Goal: Task Accomplishment & Management: Manage account settings

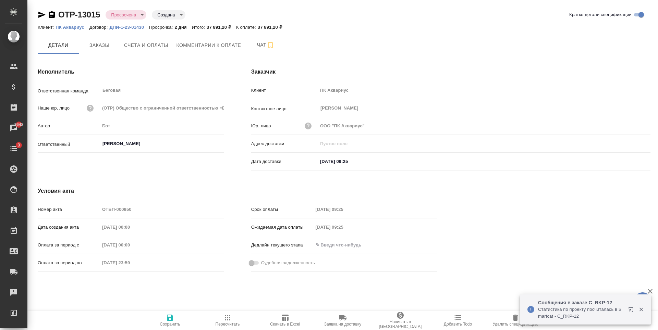
click at [77, 30] on div "Клиент: ПК Аквариус Договор: ДПИ-1-23-01430 Просрочка: 2 дня Итого: 37 891,20 ₽…" at bounding box center [344, 27] width 613 height 8
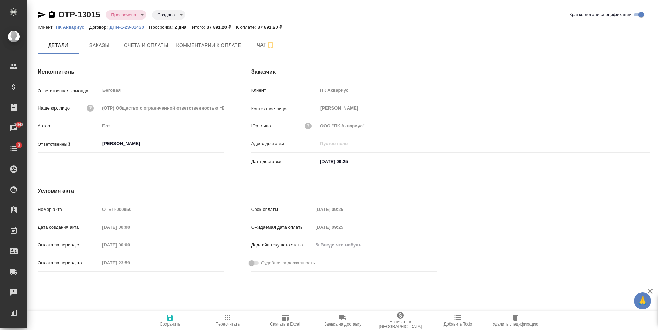
click at [76, 29] on p "ПК Аквариус" at bounding box center [73, 27] width 34 height 5
click at [102, 47] on span "Заказы" at bounding box center [99, 45] width 33 height 9
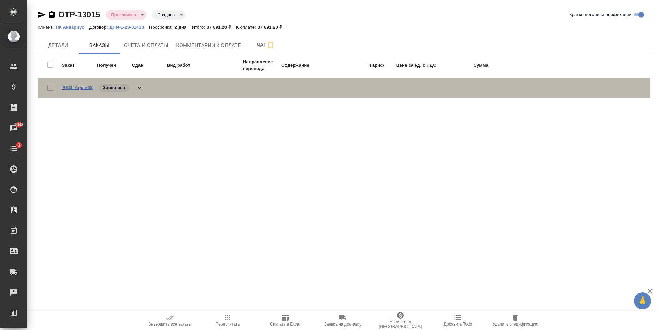
click at [82, 87] on link "BEG_Aqua-68" at bounding box center [77, 87] width 30 height 5
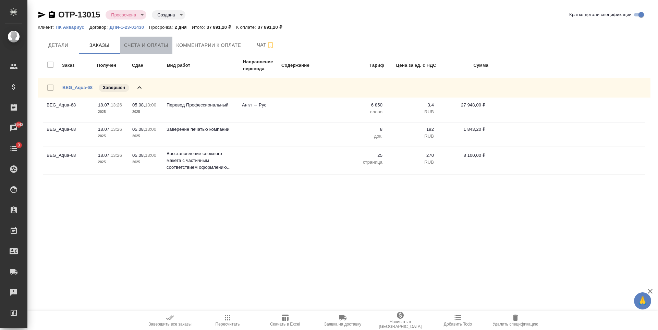
click at [154, 51] on button "Счета и оплаты" at bounding box center [146, 45] width 52 height 17
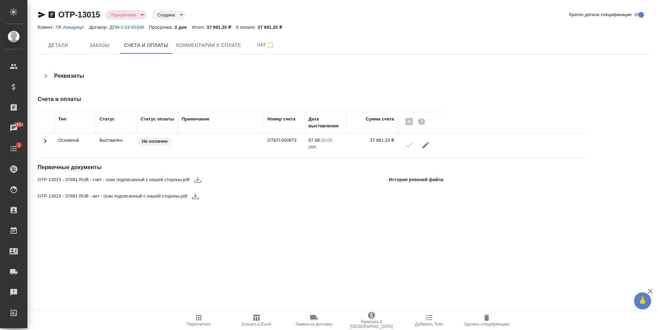
click at [198, 180] on icon "button" at bounding box center [197, 180] width 7 height 6
click at [196, 195] on icon "button" at bounding box center [195, 196] width 8 height 8
click at [197, 41] on span "Комментарии к оплате" at bounding box center [208, 45] width 65 height 9
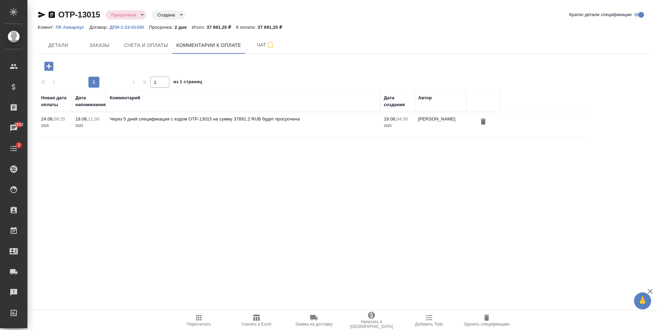
click at [50, 69] on icon "button" at bounding box center [48, 66] width 9 height 9
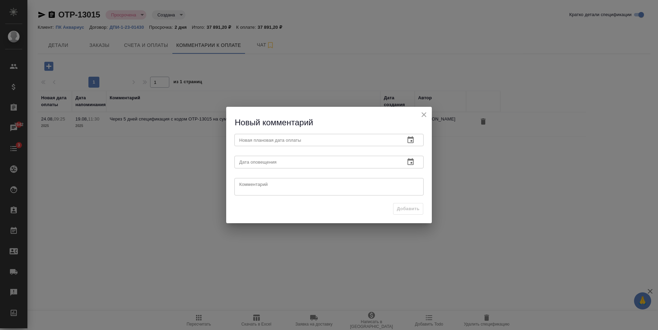
click at [281, 142] on input "text" at bounding box center [316, 140] width 165 height 12
click at [408, 141] on icon "button" at bounding box center [410, 140] width 8 height 8
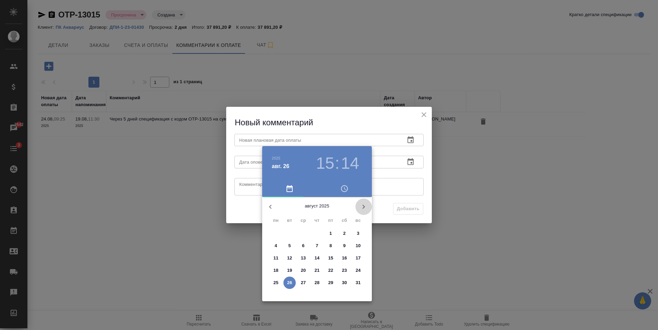
click at [362, 206] on icon "button" at bounding box center [363, 207] width 8 height 8
click at [278, 236] on span "1" at bounding box center [276, 233] width 12 height 7
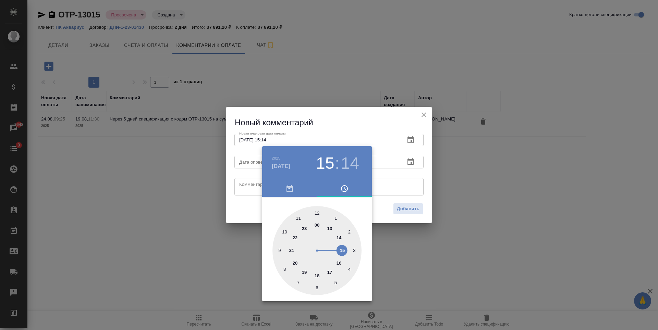
click at [318, 276] on div at bounding box center [316, 250] width 89 height 89
click at [318, 213] on div at bounding box center [316, 250] width 89 height 89
type input "01.09.2025 18:00"
click at [328, 119] on div at bounding box center [329, 165] width 658 height 330
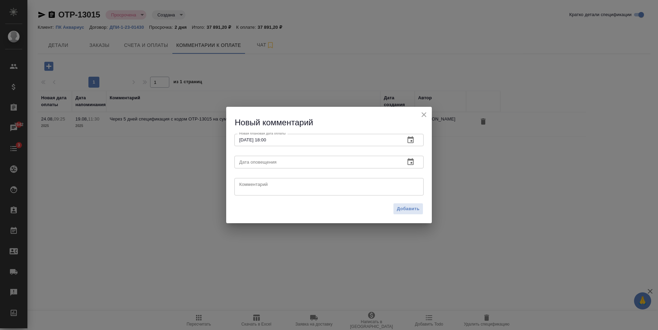
click at [306, 192] on div "x Комментарий" at bounding box center [328, 186] width 189 height 17
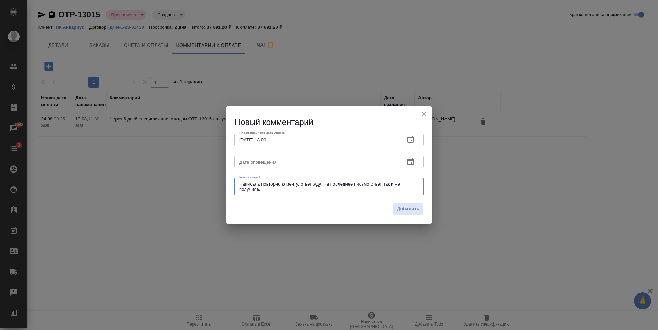
click at [336, 189] on textarea "Написала повторно клиенту, ответ жду. На последнее письмо ответ так и не получи…" at bounding box center [329, 187] width 180 height 11
type textarea "Написала повторно клиенту, ответ жду. На последнее письмо ответ так и не получи…"
click at [405, 210] on span "Добавить" at bounding box center [408, 209] width 23 height 8
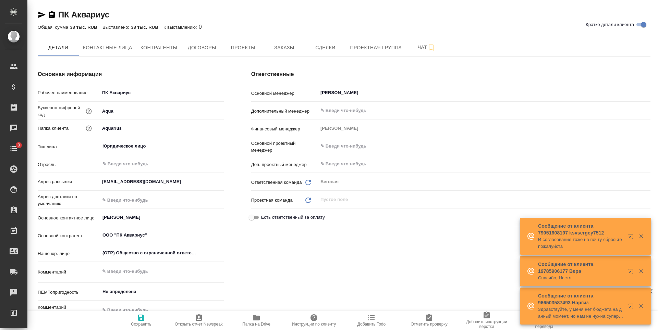
type textarea "x"
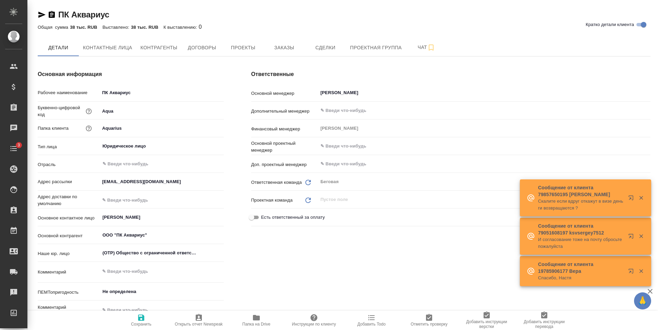
type textarea "x"
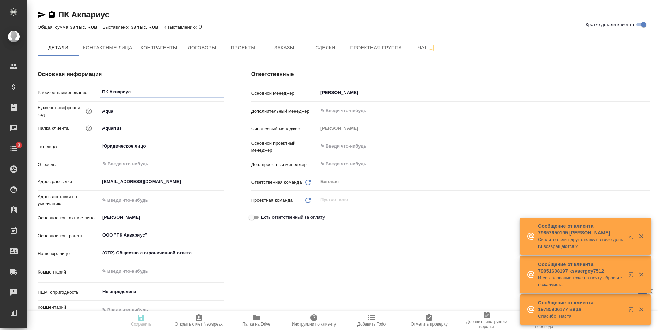
type textarea "x"
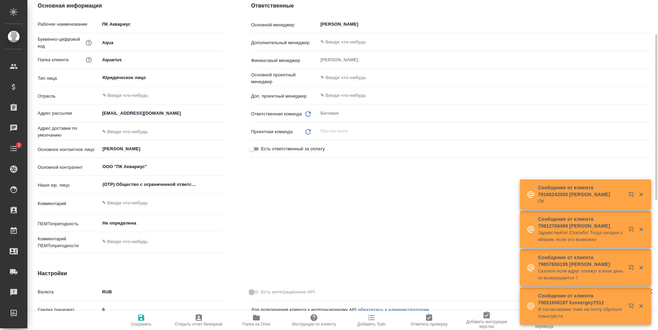
type textarea "x"
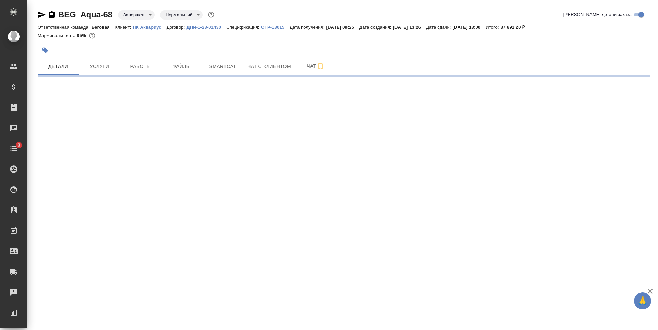
select select "RU"
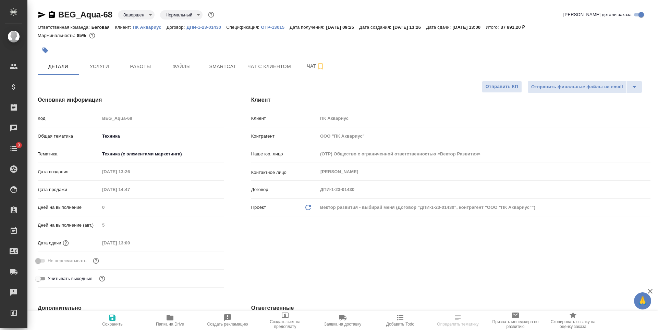
type textarea "x"
click at [145, 49] on div at bounding box center [242, 50] width 408 height 15
drag, startPoint x: 59, startPoint y: 21, endPoint x: 112, endPoint y: 14, distance: 52.8
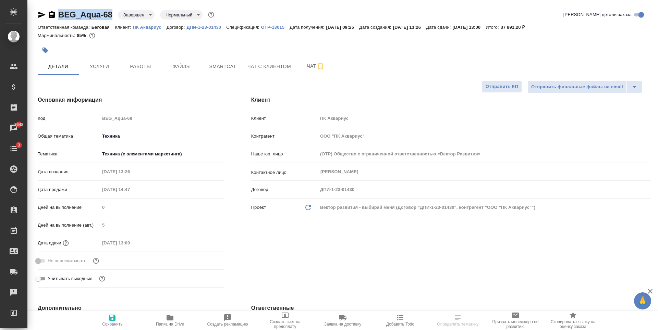
click at [112, 14] on div "BEG_Aqua-68 Завершен closed Нормальный normal Кратко детали заказа" at bounding box center [344, 16] width 613 height 14
copy link "BEG_Aqua-68"
type textarea "x"
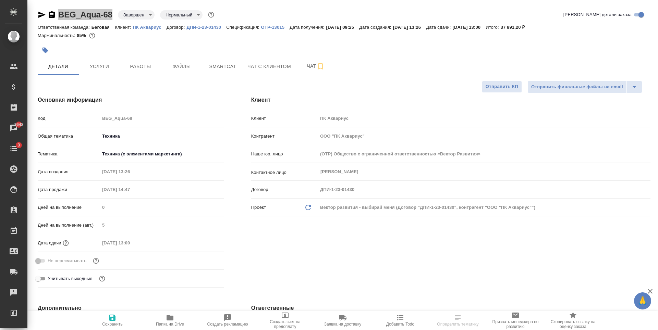
select select "RU"
type textarea "x"
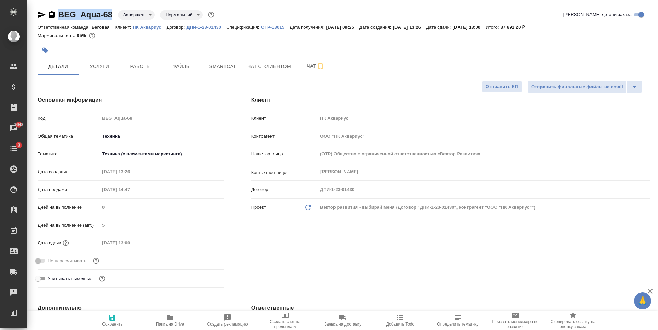
type textarea "x"
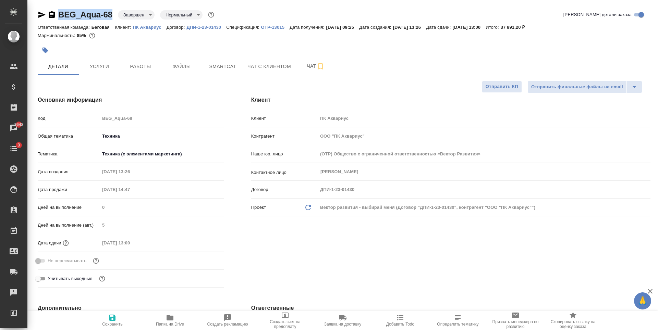
type textarea "x"
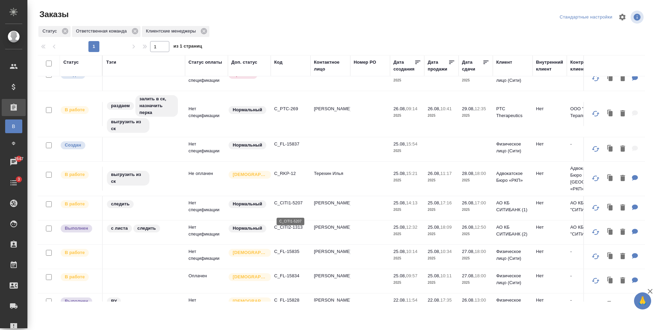
scroll to position [69, 0]
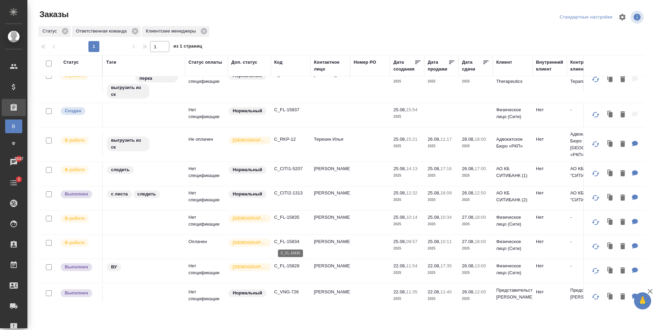
click at [291, 221] on p "C_FL-15835" at bounding box center [290, 217] width 33 height 7
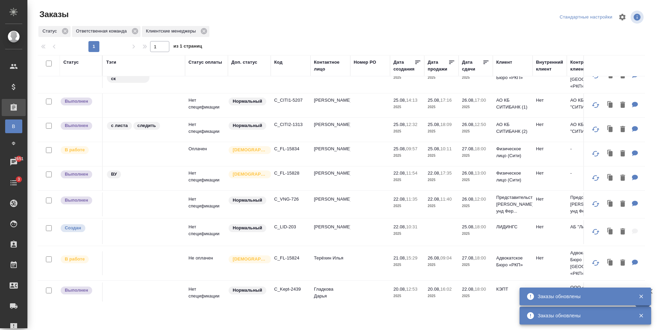
scroll to position [0, 0]
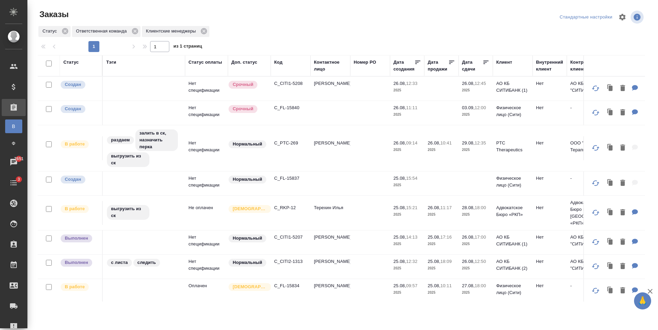
click at [280, 23] on div at bounding box center [344, 17] width 204 height 16
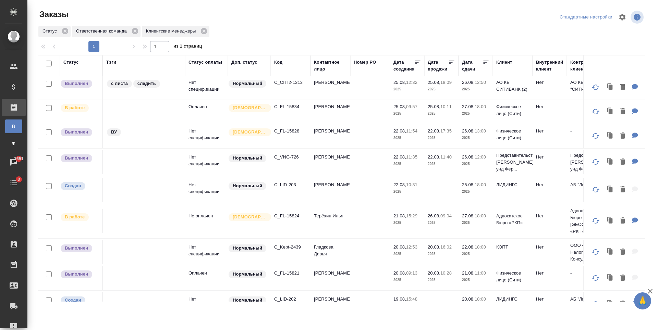
scroll to position [243, 0]
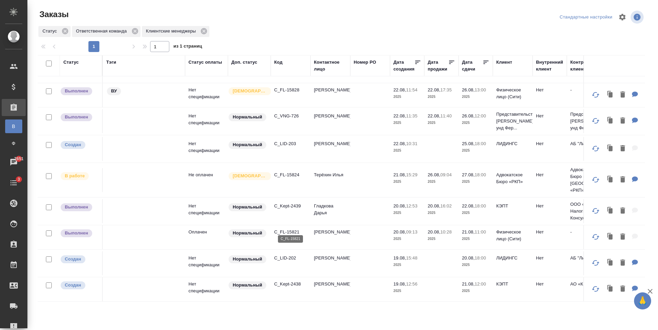
click at [297, 229] on p "C_FL-15821" at bounding box center [290, 232] width 33 height 7
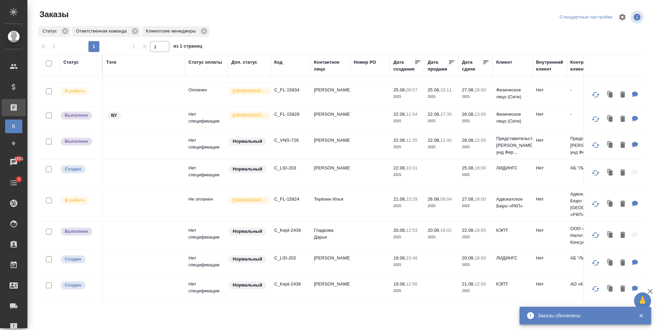
scroll to position [218, 0]
click at [287, 227] on p "C_Kept-2439" at bounding box center [290, 230] width 33 height 7
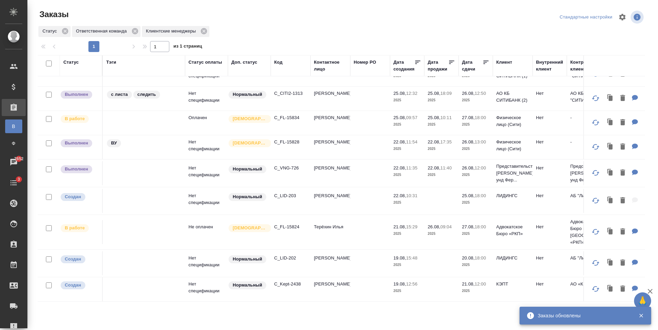
scroll to position [191, 0]
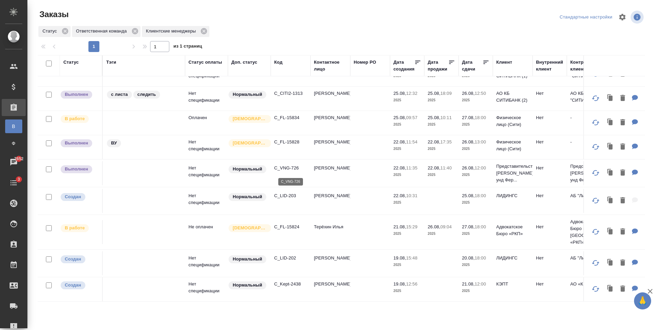
click at [294, 169] on p "C_VNG-726" at bounding box center [290, 168] width 33 height 7
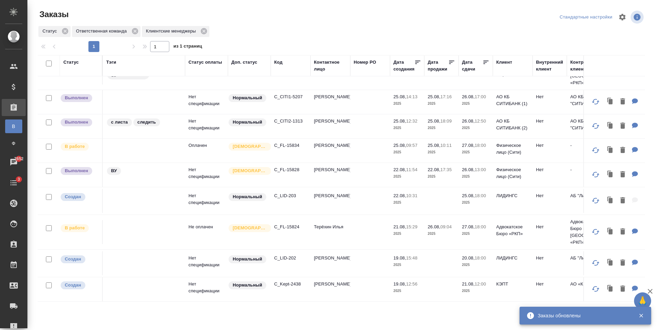
scroll to position [163, 0]
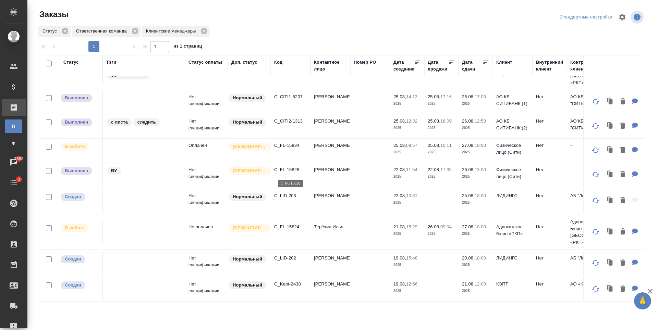
click at [297, 172] on p "C_FL-15828" at bounding box center [290, 170] width 33 height 7
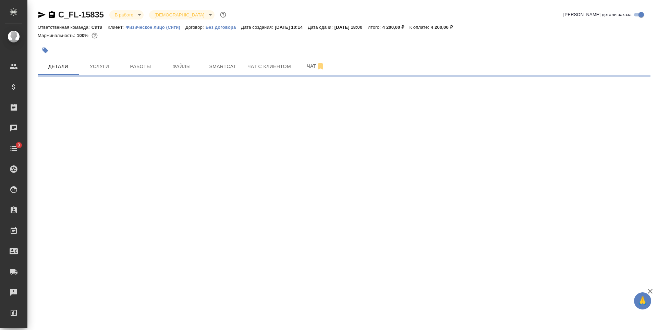
select select "RU"
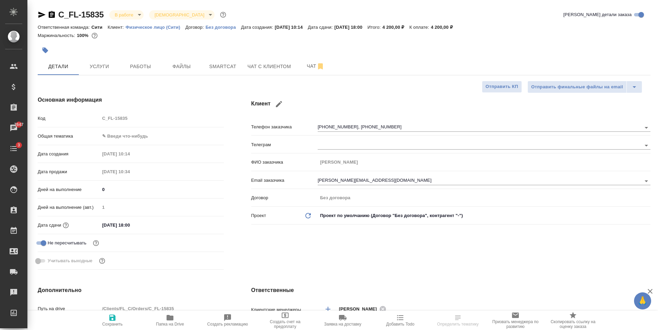
type textarea "x"
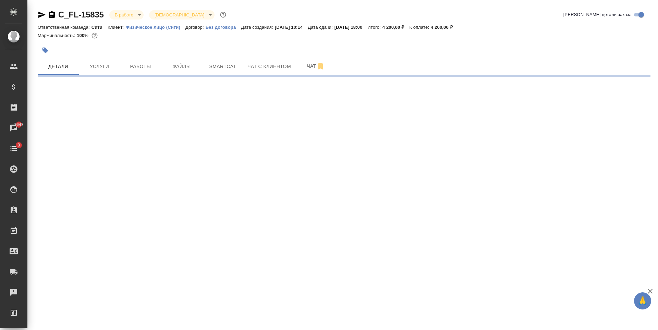
select select "RU"
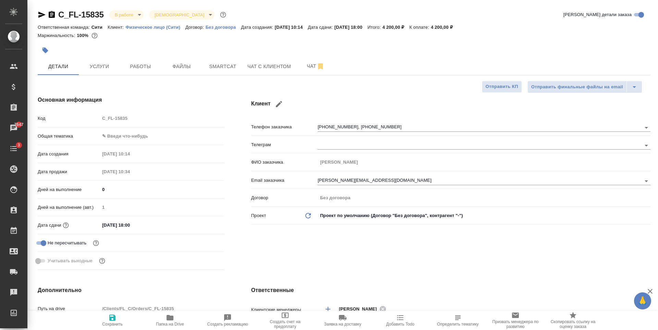
type textarea "x"
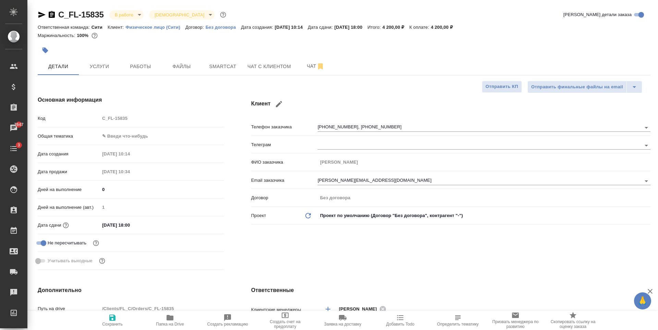
type textarea "x"
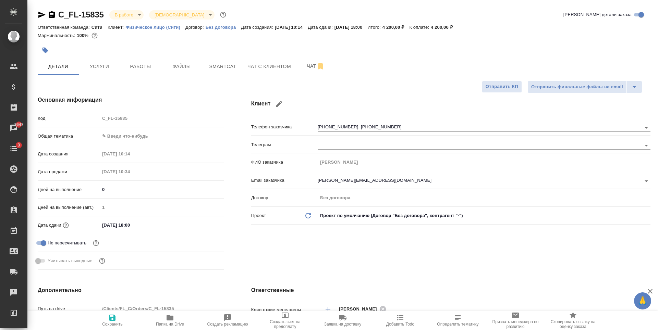
type textarea "x"
click at [128, 67] on span "Работы" at bounding box center [140, 66] width 33 height 9
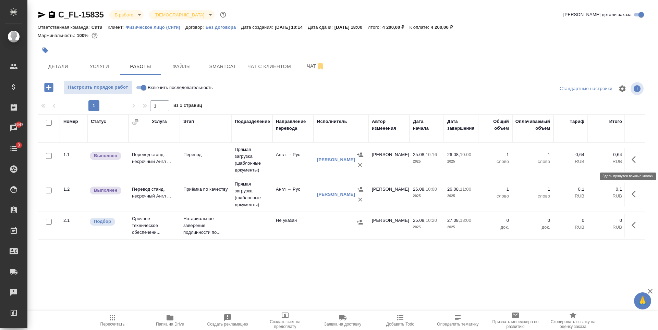
click at [635, 161] on icon "button" at bounding box center [635, 160] width 8 height 8
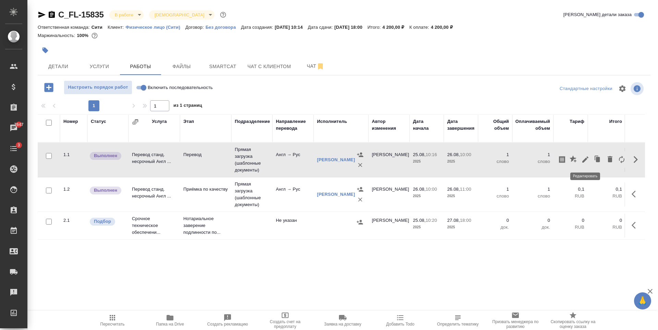
click at [587, 160] on icon "button" at bounding box center [585, 160] width 8 height 8
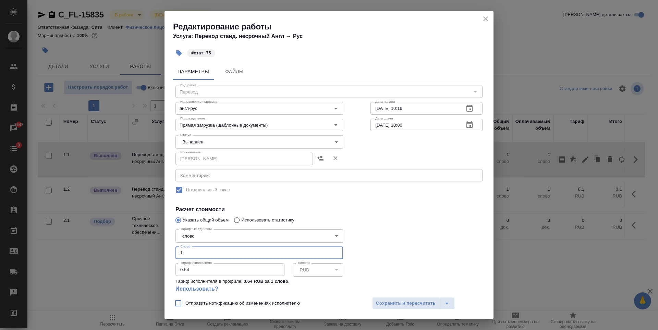
click at [225, 247] on input "1" at bounding box center [259, 253] width 168 height 12
type input "75"
click at [427, 305] on span "Сохранить и пересчитать" at bounding box center [406, 304] width 60 height 8
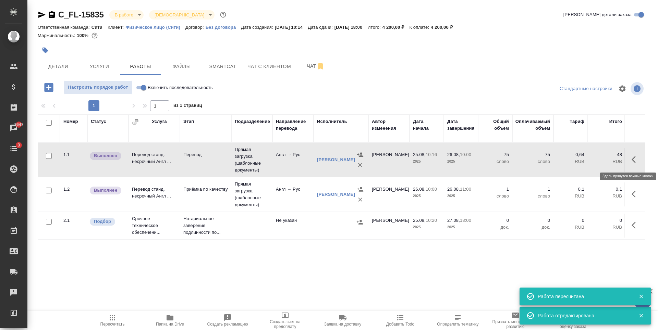
click at [634, 162] on icon "button" at bounding box center [633, 159] width 4 height 7
click at [587, 160] on icon "button" at bounding box center [585, 160] width 8 height 8
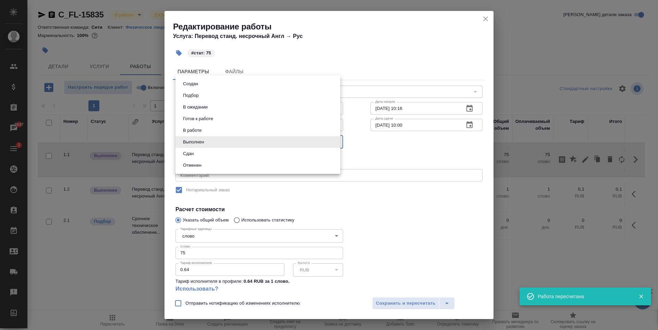
click at [210, 141] on body "🙏 .cls-1 fill:#fff; AWATERA Zaytseva Svetlana Клиенты Спецификации Заказы 7647 …" at bounding box center [329, 165] width 658 height 330
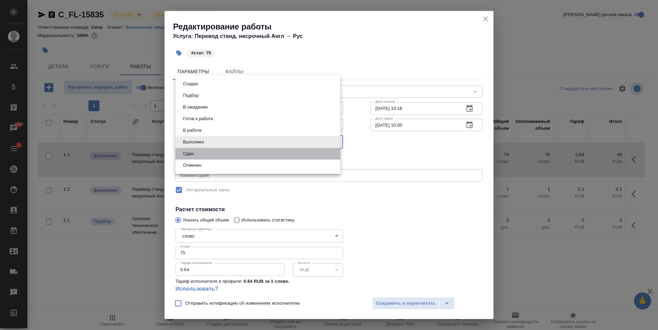
click at [214, 155] on li "Сдан" at bounding box center [257, 154] width 165 height 12
type input "closed"
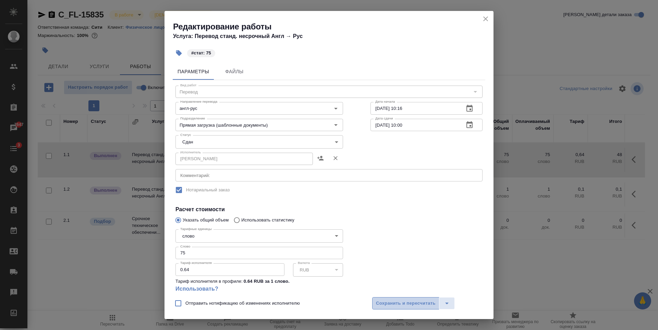
click at [403, 300] on span "Сохранить и пересчитать" at bounding box center [406, 304] width 60 height 8
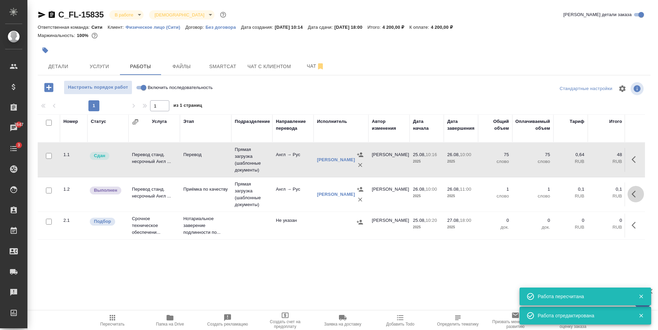
click at [635, 196] on icon "button" at bounding box center [635, 194] width 8 height 8
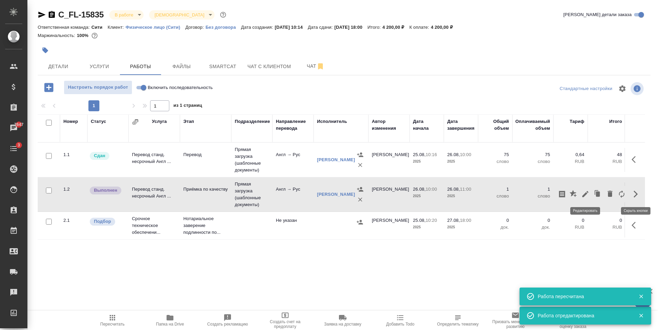
click at [589, 192] on icon "button" at bounding box center [585, 194] width 8 height 8
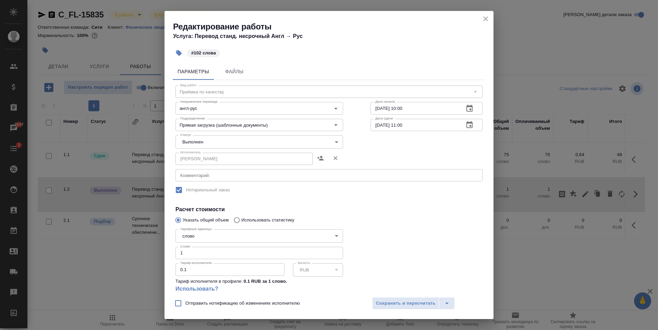
click at [197, 252] on input "1" at bounding box center [259, 253] width 168 height 12
type input "102"
click at [416, 302] on span "Сохранить и пересчитать" at bounding box center [406, 304] width 60 height 8
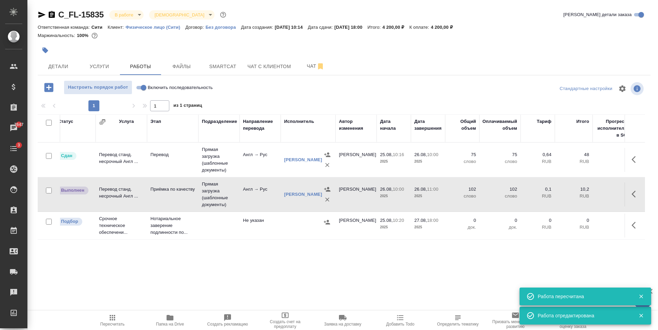
scroll to position [0, 35]
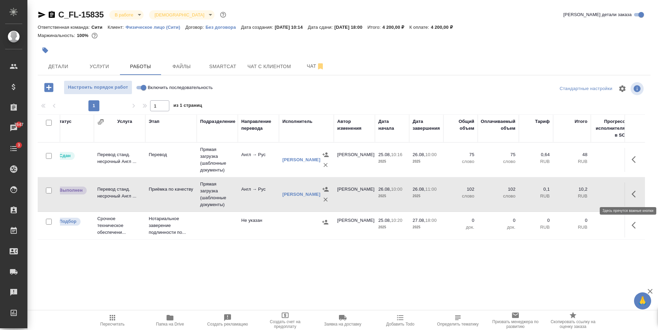
click at [636, 195] on icon "button" at bounding box center [635, 194] width 8 height 8
click at [584, 194] on icon "button" at bounding box center [585, 194] width 6 height 6
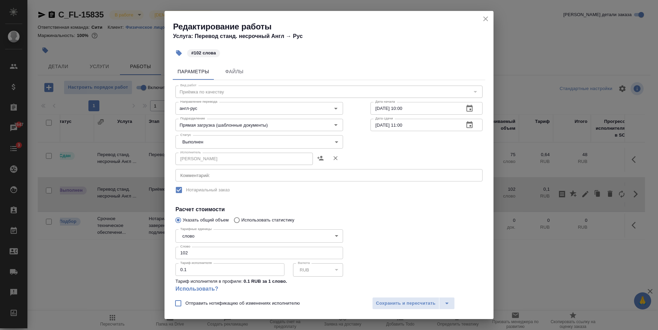
click at [219, 142] on body "🙏 .cls-1 fill:#fff; AWATERA Zaytseva Svetlana Клиенты Спецификации Заказы 7647 …" at bounding box center [329, 165] width 658 height 330
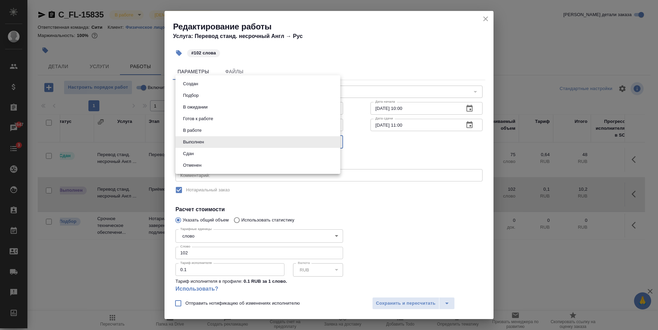
click at [205, 152] on li "Сдан" at bounding box center [257, 154] width 165 height 12
type input "closed"
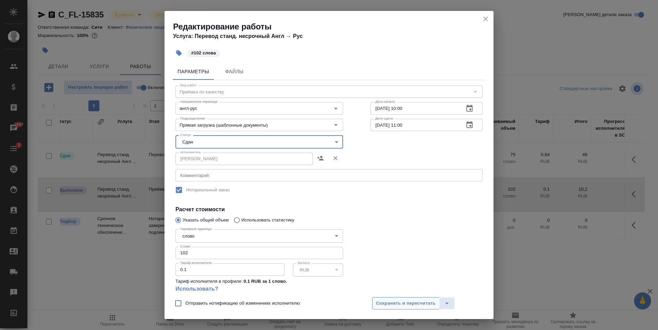
click at [403, 304] on span "Сохранить и пересчитать" at bounding box center [406, 304] width 60 height 8
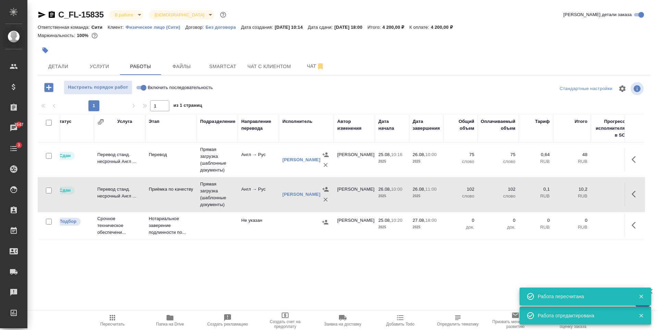
scroll to position [0, 0]
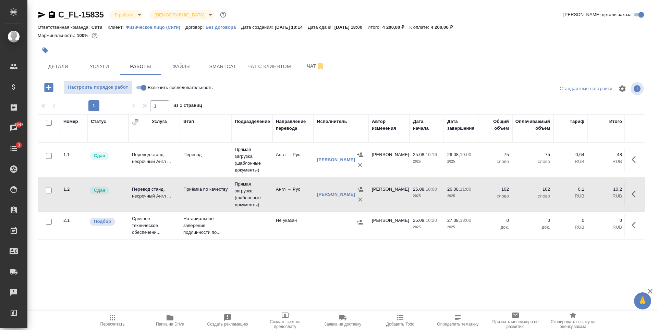
click at [637, 228] on icon "button" at bounding box center [635, 225] width 8 height 8
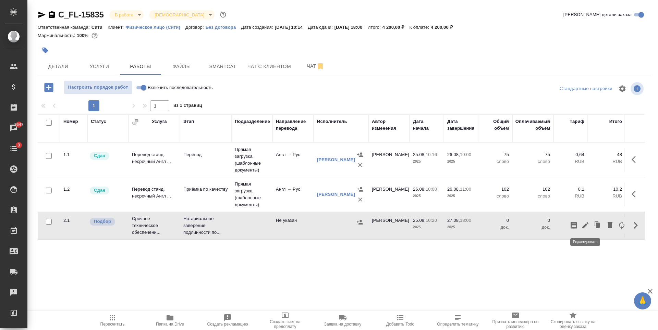
click at [582, 225] on icon "button" at bounding box center [585, 225] width 8 height 8
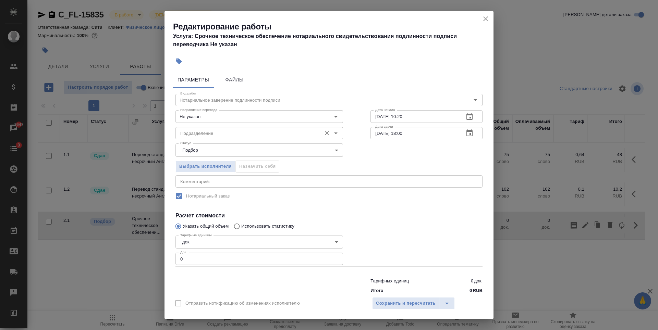
click at [209, 135] on input "Подразделение" at bounding box center [247, 133] width 140 height 8
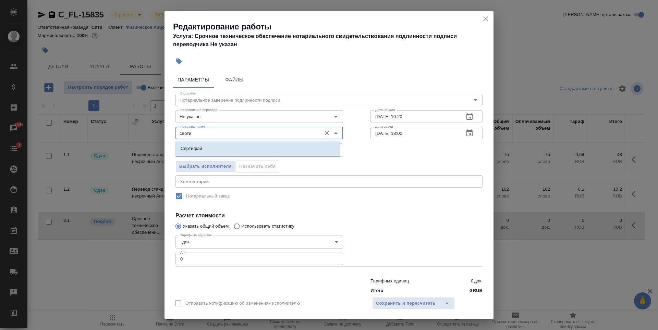
click at [206, 147] on li "Сертифай" at bounding box center [257, 149] width 165 height 12
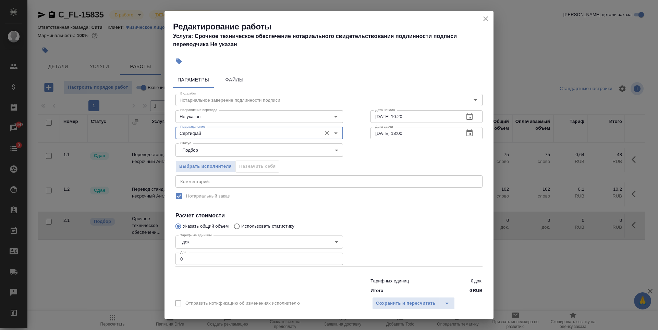
type input "Сертифай"
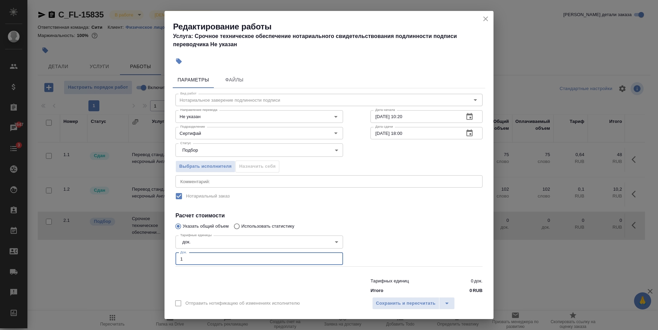
click at [333, 257] on input "1" at bounding box center [259, 259] width 168 height 12
click at [333, 257] on input "2" at bounding box center [259, 259] width 168 height 12
type input "3"
click at [333, 257] on input "3" at bounding box center [259, 259] width 168 height 12
click at [416, 300] on span "Сохранить и пересчитать" at bounding box center [406, 304] width 60 height 8
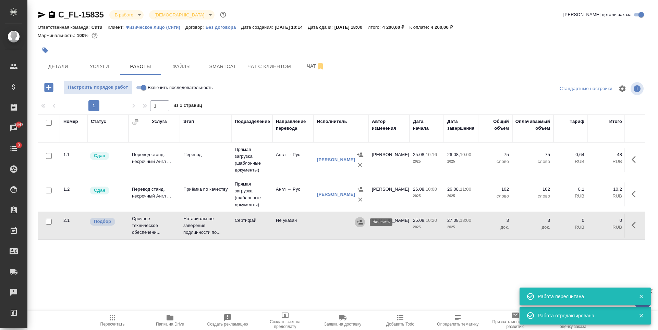
click at [358, 223] on icon "button" at bounding box center [359, 222] width 7 height 7
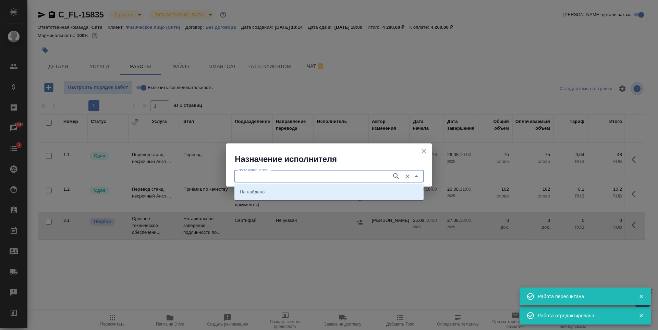
click at [335, 177] on input "ФИО Исполнителя" at bounding box center [312, 176] width 152 height 8
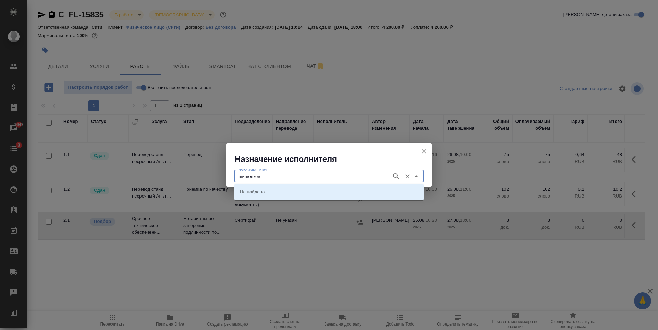
type input "шишенков"
click at [331, 188] on li "НОТАРИУС Шишенков Леонид Васильевич" at bounding box center [328, 192] width 189 height 12
type input "НОТАРИУС Шишенков Леонид Васильевич"
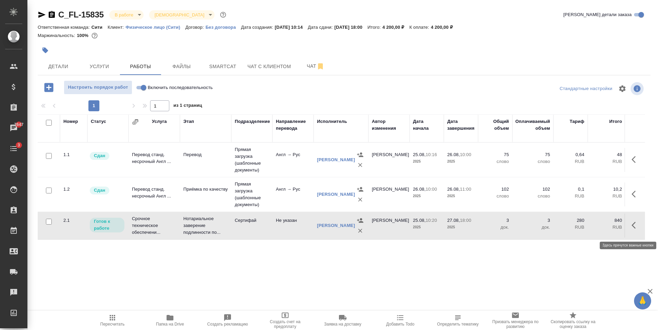
click at [631, 229] on button "button" at bounding box center [635, 225] width 16 height 16
click at [583, 228] on icon "button" at bounding box center [585, 225] width 8 height 8
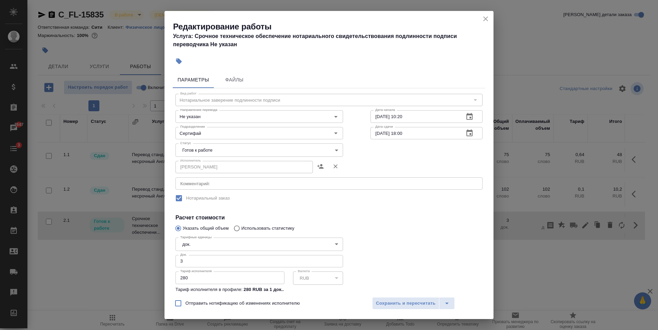
click at [257, 152] on body "🙏 .cls-1 fill:#fff; AWATERA Zaytseva Svetlana Клиенты Спецификации Заказы 7647 …" at bounding box center [329, 165] width 658 height 330
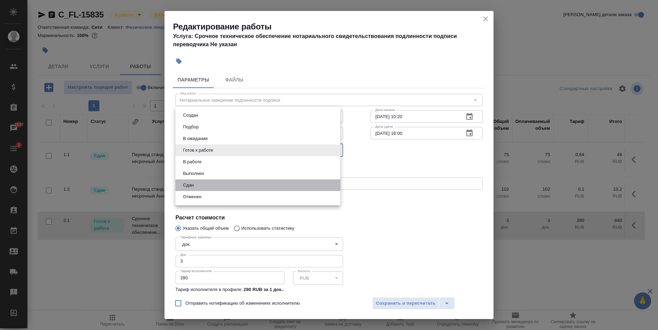
click at [234, 182] on li "Сдан" at bounding box center [257, 186] width 165 height 12
type input "closed"
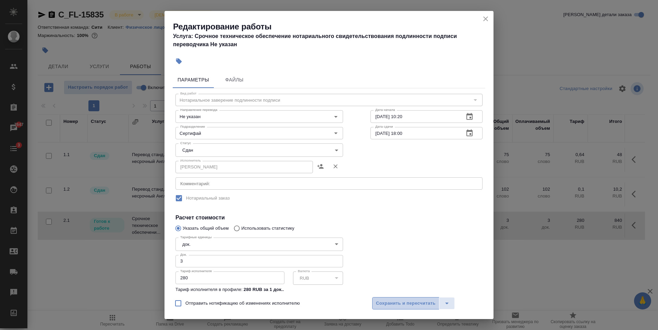
click at [414, 305] on span "Сохранить и пересчитать" at bounding box center [406, 304] width 60 height 8
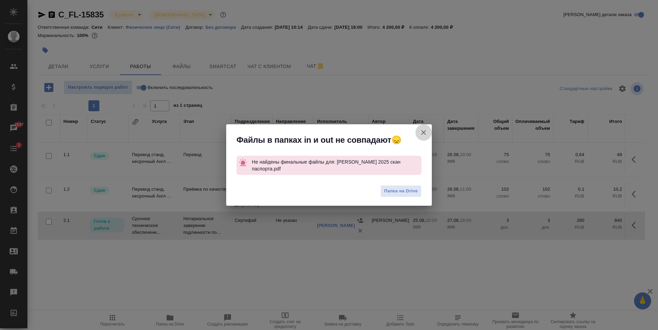
click at [424, 132] on icon "button" at bounding box center [423, 132] width 5 height 5
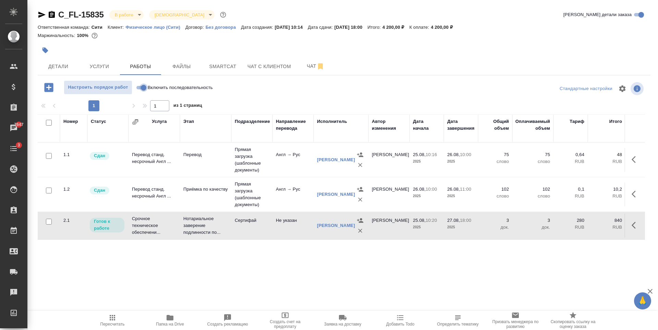
click at [141, 87] on input "Включить последовательность" at bounding box center [143, 88] width 25 height 8
checkbox input "true"
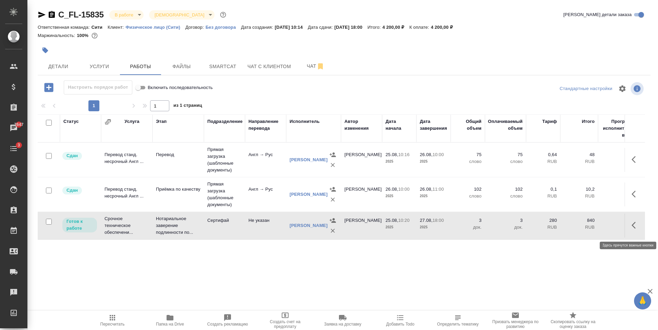
click at [632, 230] on icon "button" at bounding box center [635, 225] width 8 height 8
click at [586, 230] on icon "button" at bounding box center [585, 225] width 8 height 8
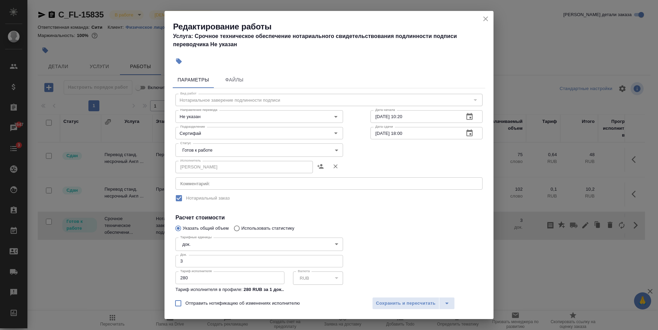
click at [265, 159] on div "Исполнитель НОТАРИУС Шишенков Леонид Васильевич Исполнитель" at bounding box center [259, 166] width 168 height 16
click at [263, 152] on body "🙏 .cls-1 fill:#fff; AWATERA Zaytseva Svetlana Клиенты Спецификации Заказы 7647 …" at bounding box center [329, 165] width 658 height 330
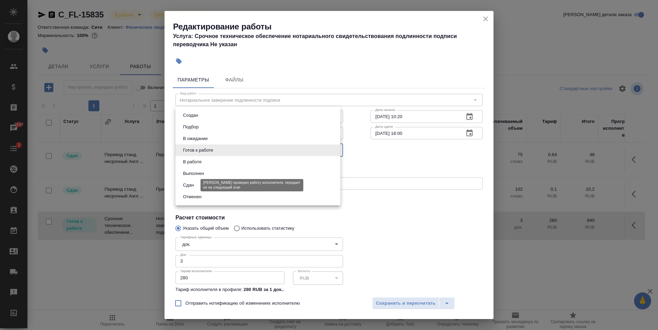
click at [190, 186] on button "Сдан" at bounding box center [188, 186] width 15 height 8
type input "closed"
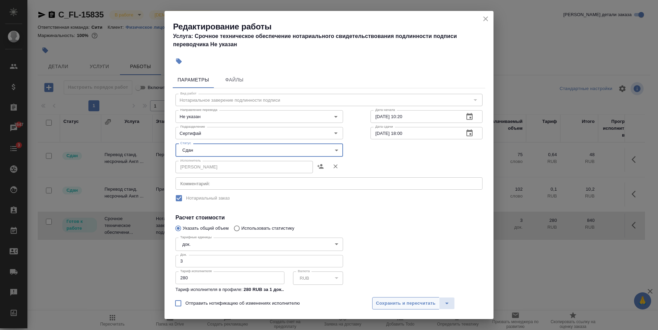
click at [405, 303] on span "Сохранить и пересчитать" at bounding box center [406, 304] width 60 height 8
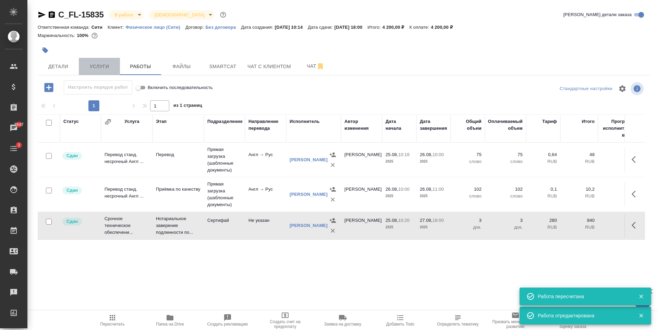
click at [103, 65] on span "Услуги" at bounding box center [99, 66] width 33 height 9
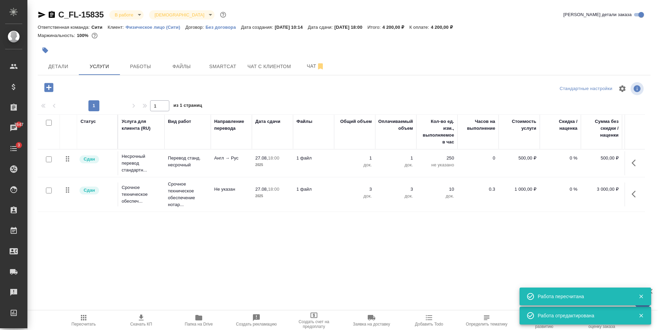
click at [131, 14] on body "🙏 .cls-1 fill:#fff; AWATERA Zaytseva Svetlana Клиенты Спецификации Заказы 7647 …" at bounding box center [329, 165] width 658 height 330
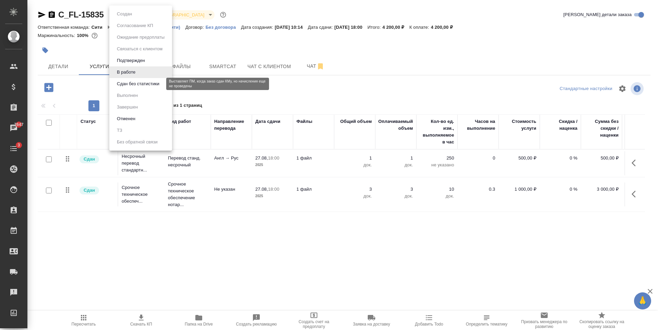
click at [141, 82] on button "Сдан без статистики" at bounding box center [138, 84] width 47 height 8
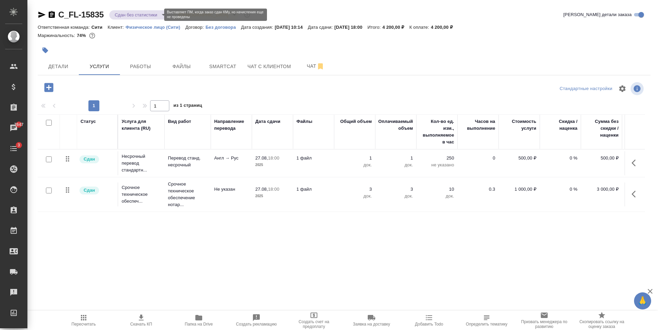
click at [121, 14] on body "🙏 .cls-1 fill:#fff; AWATERA Zaytseva Svetlana Клиенты Спецификации Заказы 7647 …" at bounding box center [329, 165] width 658 height 330
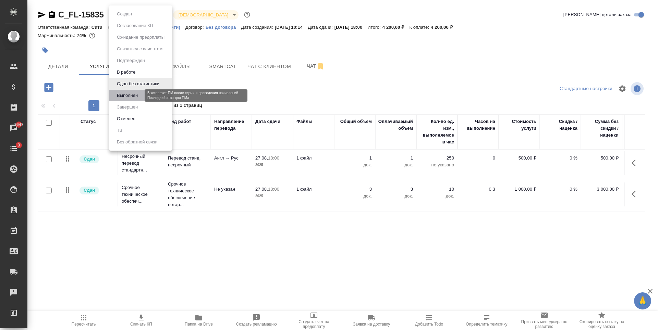
click at [134, 93] on button "Выполнен" at bounding box center [127, 96] width 25 height 8
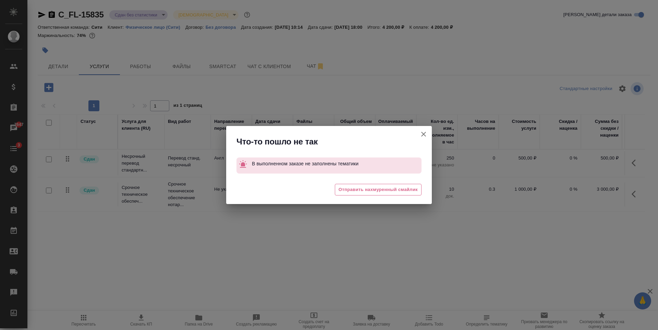
click at [424, 133] on icon "button" at bounding box center [423, 134] width 8 height 8
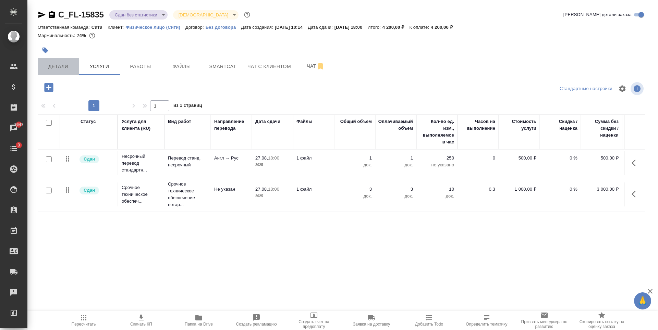
click at [58, 71] on button "Детали" at bounding box center [58, 66] width 41 height 17
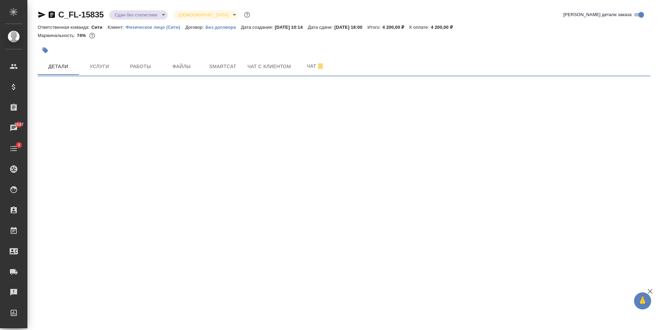
select select "RU"
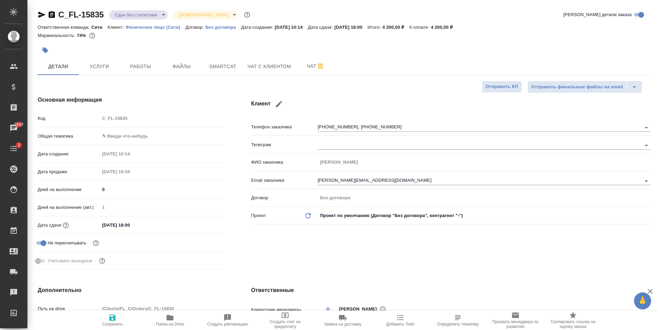
type textarea "x"
click at [130, 132] on body "🙏 .cls-1 fill:#fff; AWATERA Zaytseva Svetlana Клиенты Спецификации Заказы 7647 …" at bounding box center [329, 165] width 658 height 330
click at [128, 202] on li "Юридическая/Финансовая" at bounding box center [162, 202] width 124 height 11
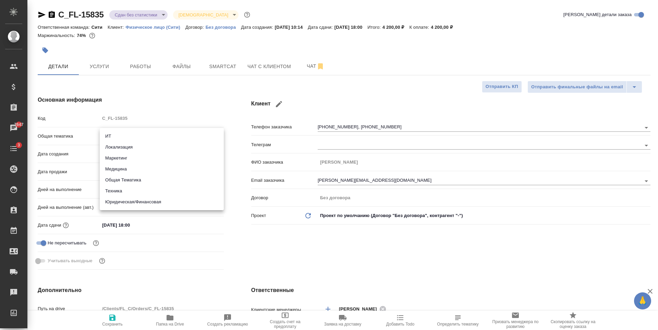
type input "yr-fn"
type textarea "x"
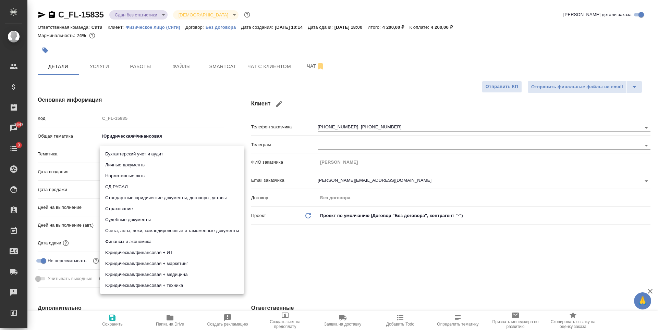
click at [123, 155] on body "🙏 .cls-1 fill:#fff; AWATERA Zaytseva Svetlana Клиенты Спецификации Заказы 7647 …" at bounding box center [329, 165] width 658 height 330
click at [135, 163] on li "Личные документы" at bounding box center [172, 165] width 145 height 11
type textarea "x"
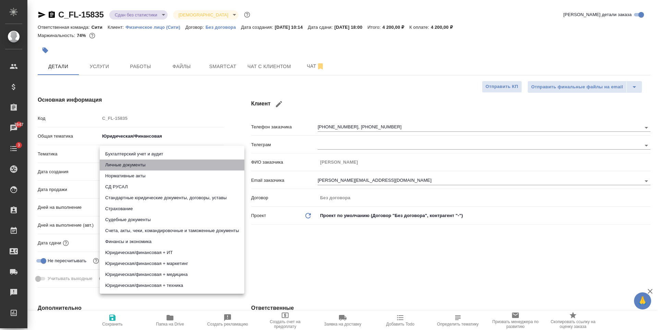
type input "5a8b8b956a9677013d343cfe"
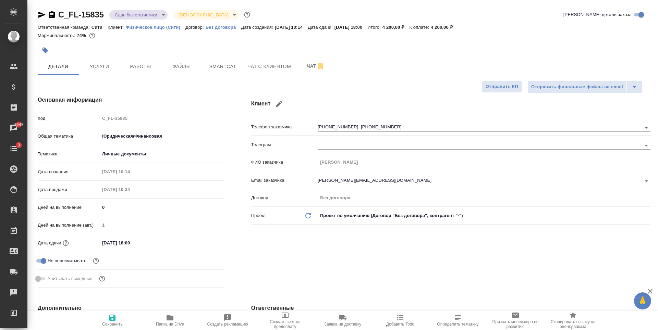
click at [111, 319] on icon "button" at bounding box center [112, 318] width 6 height 6
type textarea "x"
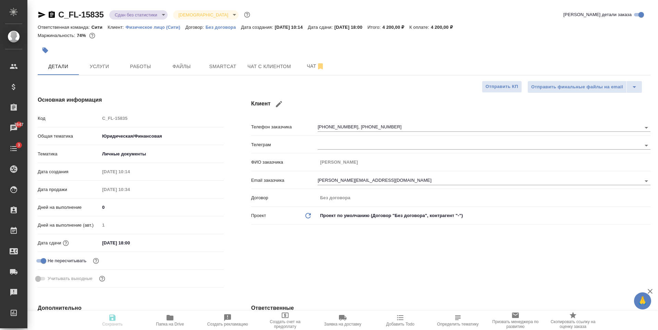
type textarea "x"
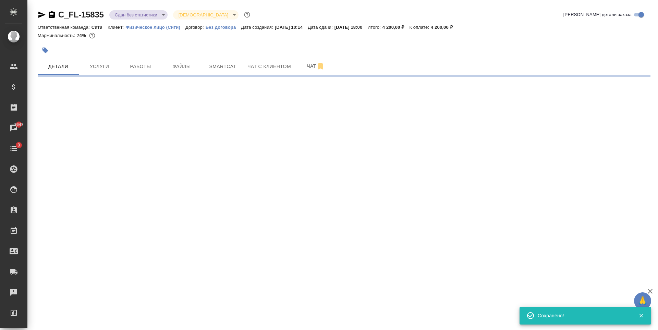
click at [151, 19] on body "🙏 .cls-1 fill:#fff; AWATERA Zaytseva Svetlana Клиенты Спецификации Заказы 7647 …" at bounding box center [329, 165] width 658 height 330
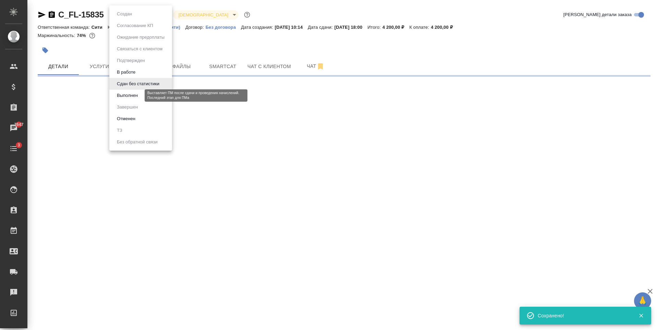
click at [132, 97] on button "Выполнен" at bounding box center [127, 96] width 25 height 8
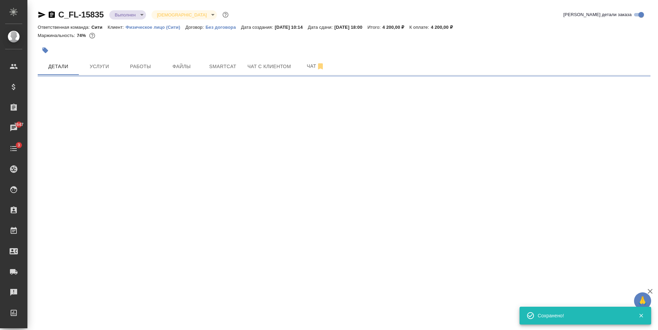
select select "RU"
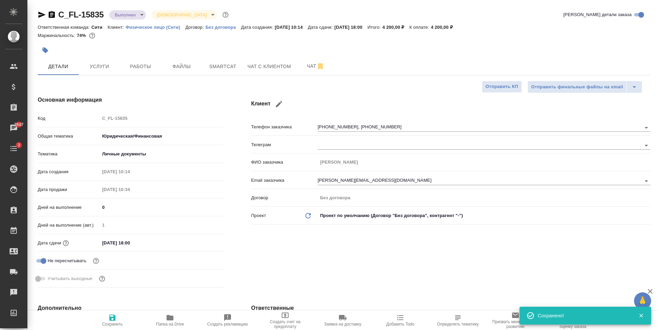
type textarea "x"
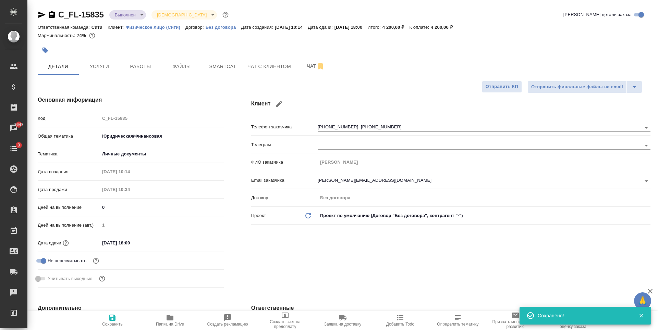
type textarea "x"
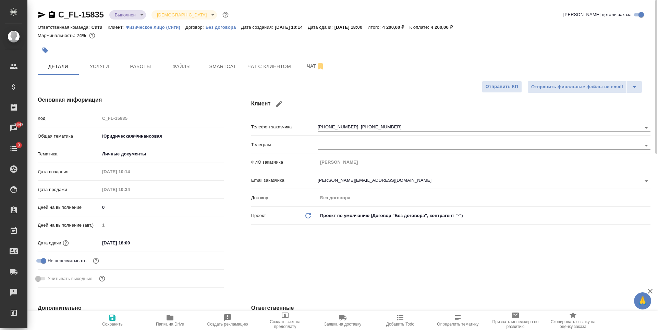
click at [124, 14] on body "🙏 .cls-1 fill:#fff; AWATERA Zaytseva Svetlana Клиенты Спецификации Заказы 7647 …" at bounding box center [329, 165] width 658 height 330
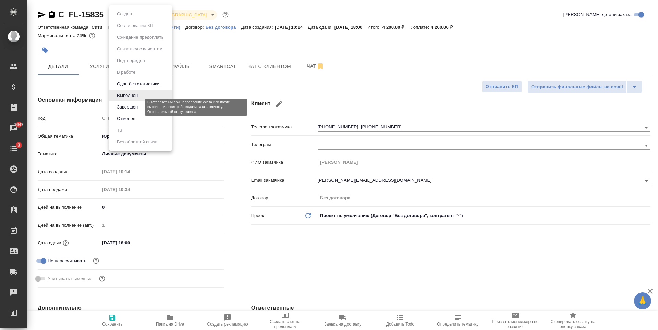
click at [138, 106] on button "Завершен" at bounding box center [127, 107] width 25 height 8
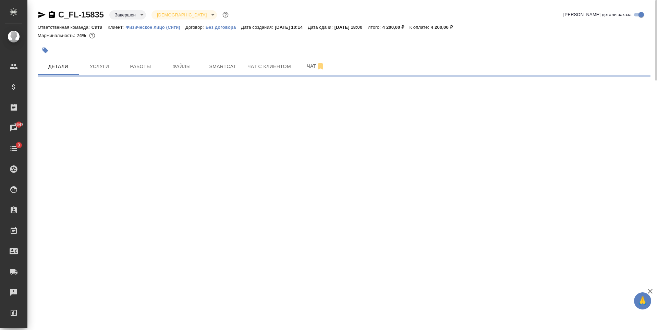
select select "RU"
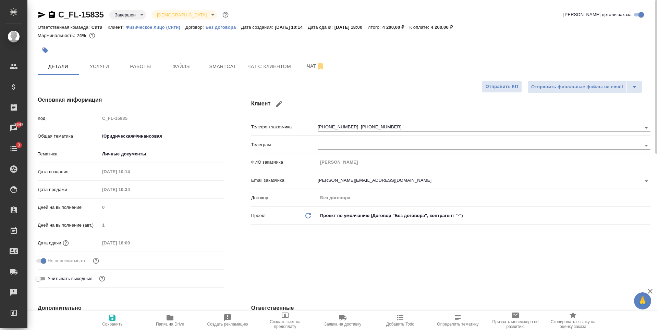
type textarea "x"
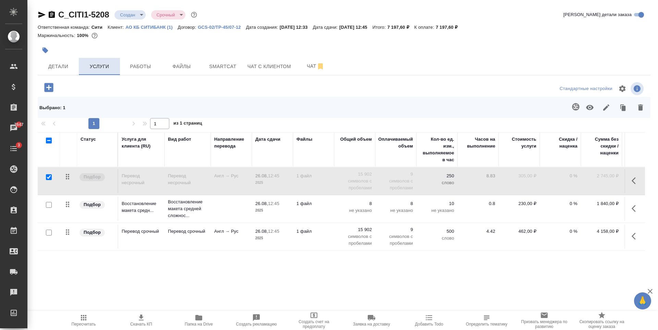
scroll to position [0, 39]
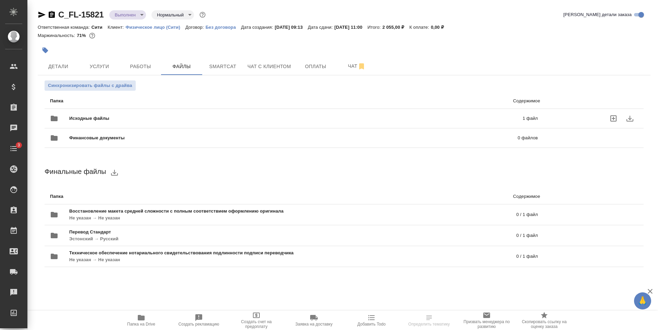
click at [179, 113] on div "Исходные файлы 1 файл" at bounding box center [294, 118] width 488 height 16
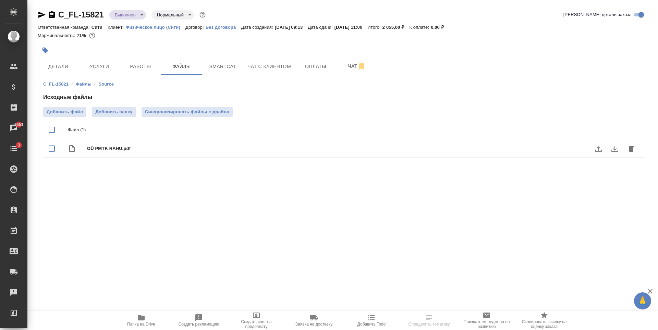
click at [612, 148] on icon "download" at bounding box center [615, 149] width 8 height 8
click at [614, 152] on icon "download" at bounding box center [615, 149] width 8 height 8
click at [131, 69] on span "Работы" at bounding box center [140, 66] width 33 height 9
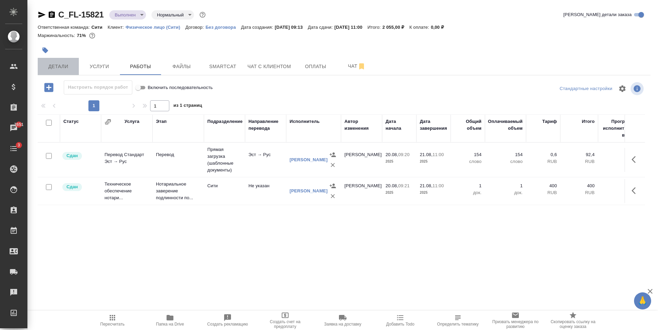
click at [62, 64] on span "Детали" at bounding box center [58, 66] width 33 height 9
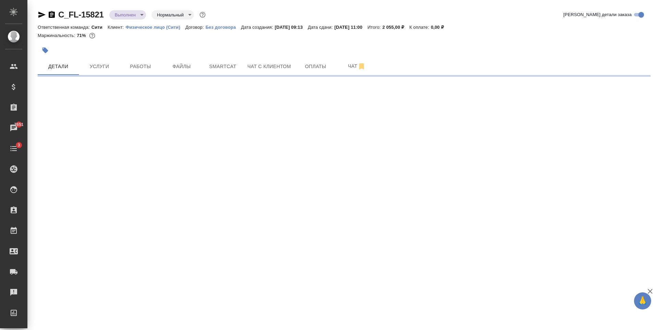
select select "RU"
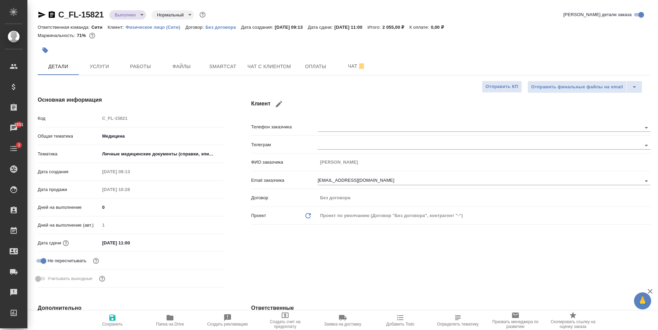
type textarea "x"
click at [99, 63] on span "Услуги" at bounding box center [99, 66] width 33 height 9
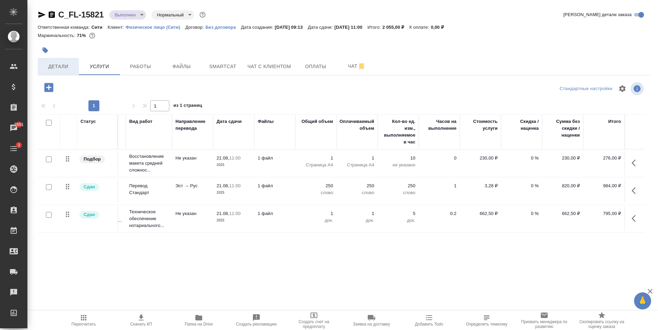
click at [73, 69] on span "Детали" at bounding box center [58, 66] width 33 height 9
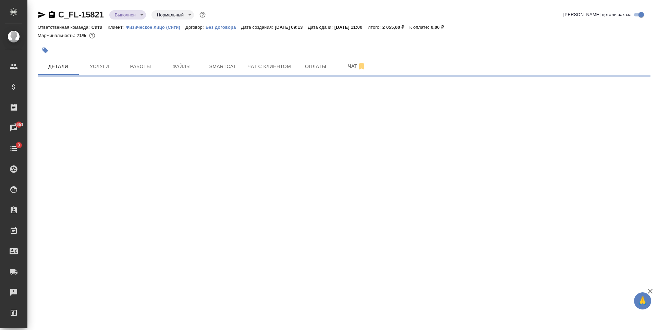
select select "RU"
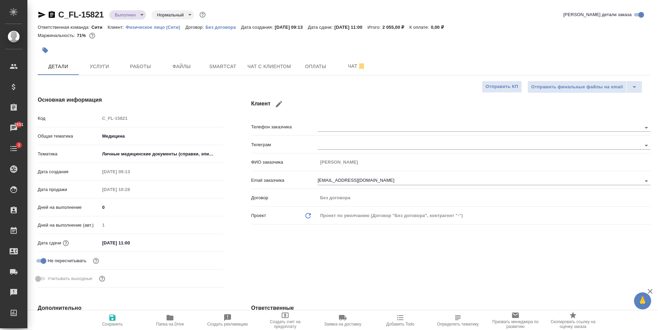
type textarea "x"
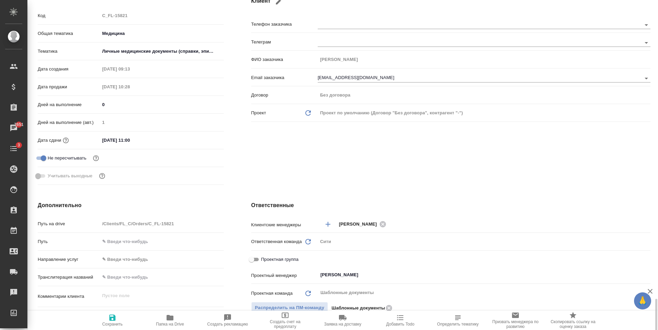
scroll to position [274, 0]
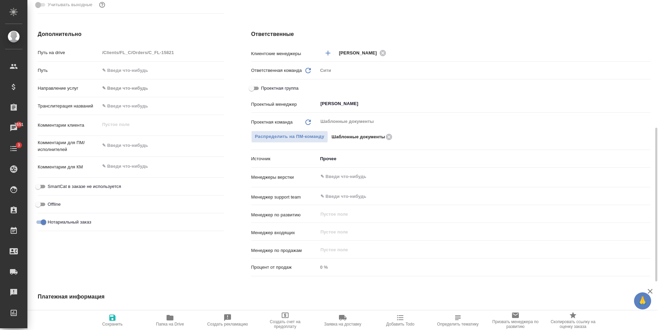
click at [255, 87] on input "Проектная группа" at bounding box center [251, 88] width 25 height 8
checkbox input "true"
type textarea "x"
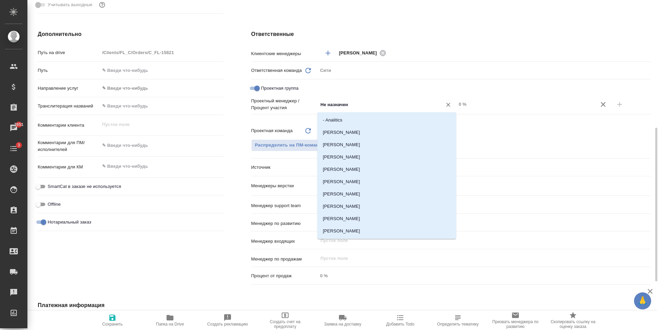
click at [341, 107] on input "Не назначен" at bounding box center [376, 104] width 112 height 8
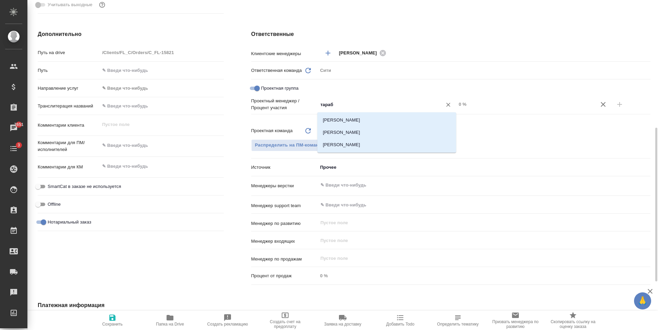
type input "тараба"
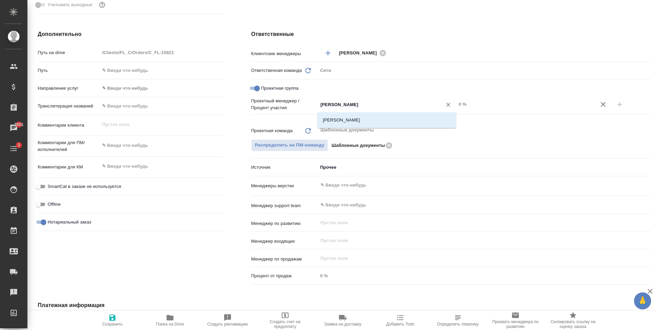
click at [351, 116] on li "[PERSON_NAME]" at bounding box center [386, 120] width 139 height 12
type textarea "x"
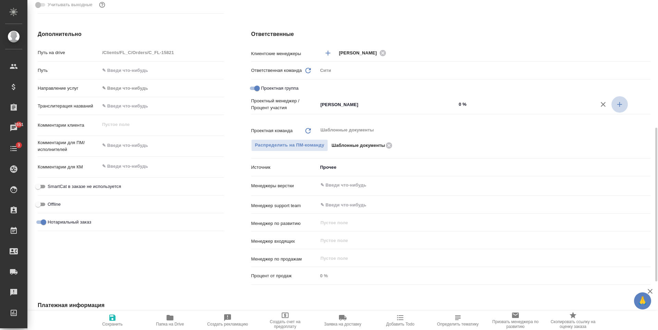
click at [620, 103] on icon "button" at bounding box center [619, 104] width 5 height 5
type textarea "x"
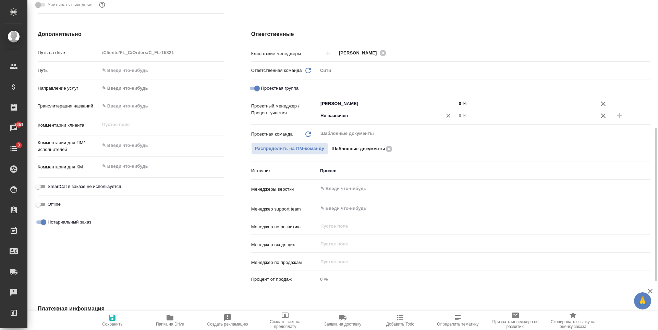
click at [368, 118] on input "Не назначен" at bounding box center [376, 116] width 112 height 8
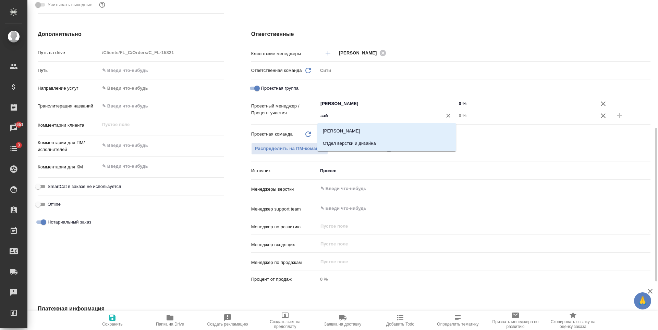
type input "зайц"
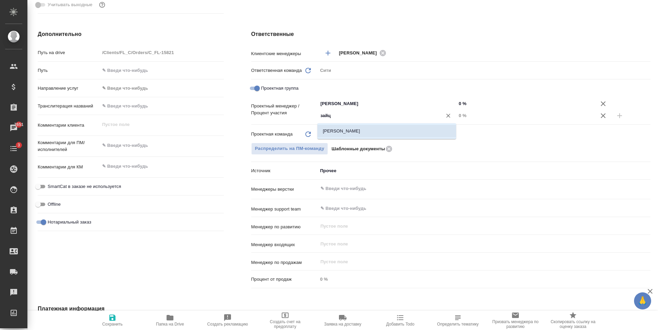
click at [365, 131] on li "[PERSON_NAME]" at bounding box center [386, 131] width 139 height 12
type textarea "x"
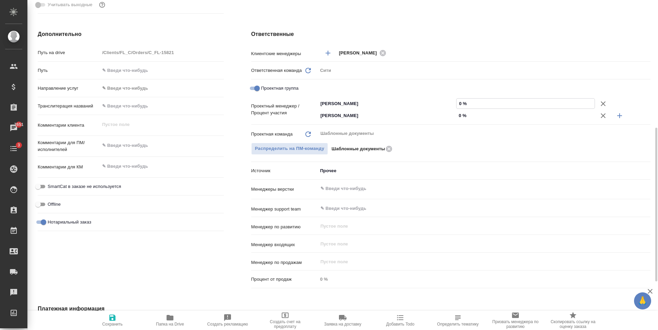
click at [463, 107] on input "0 %" at bounding box center [525, 104] width 138 height 10
type input "06 %"
type textarea "x"
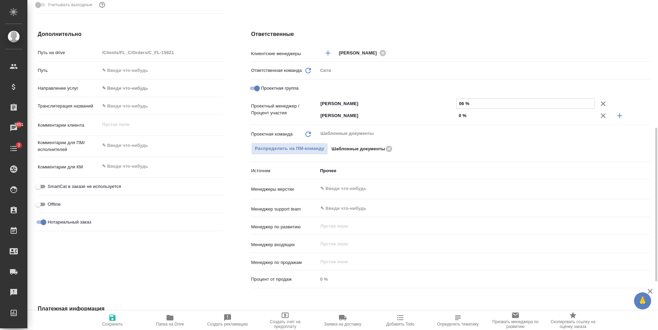
type input "062 %"
type textarea "x"
type input "62 %"
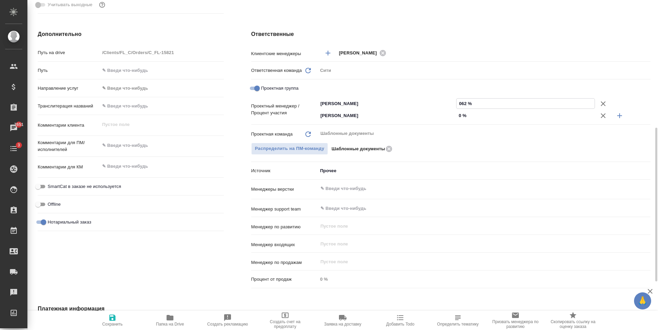
type textarea "x"
type input "62 %"
click at [460, 114] on input "0 %" at bounding box center [525, 116] width 139 height 10
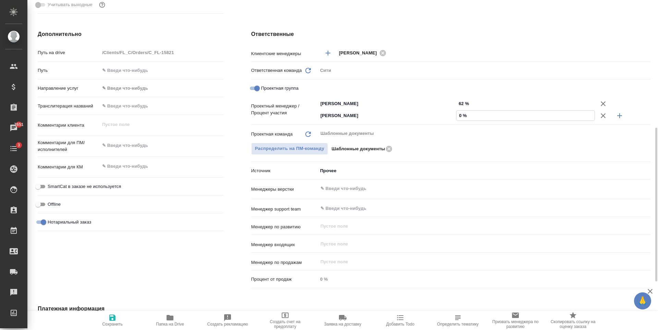
type textarea "x"
type input "3 %"
type textarea "x"
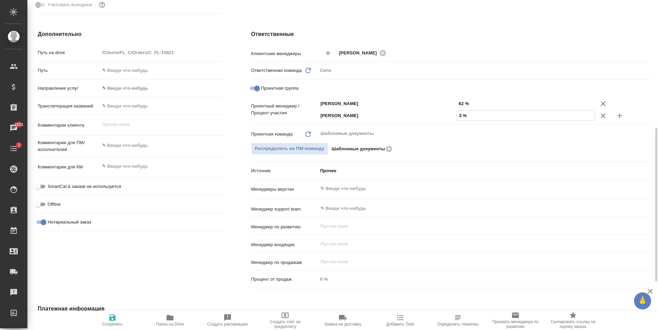
type textarea "x"
type input "38 %"
type textarea "x"
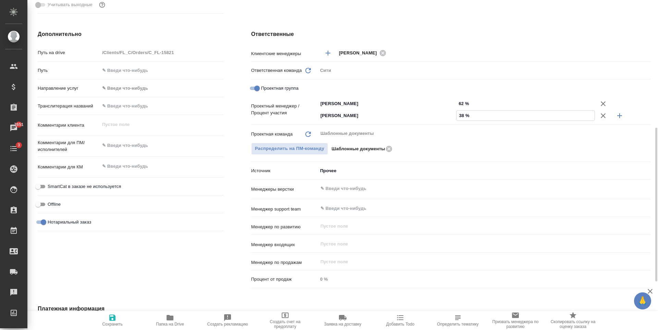
type textarea "x"
type input "38 %"
click at [112, 319] on icon "button" at bounding box center [112, 318] width 8 height 8
type textarea "x"
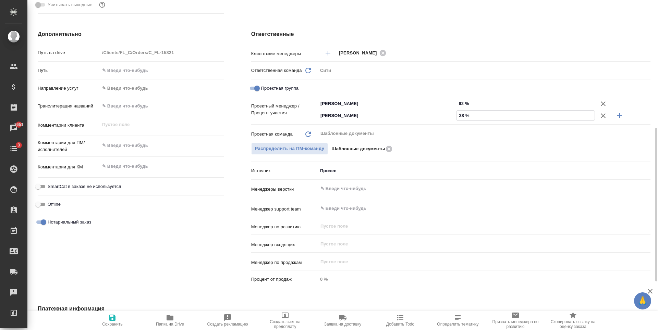
type textarea "x"
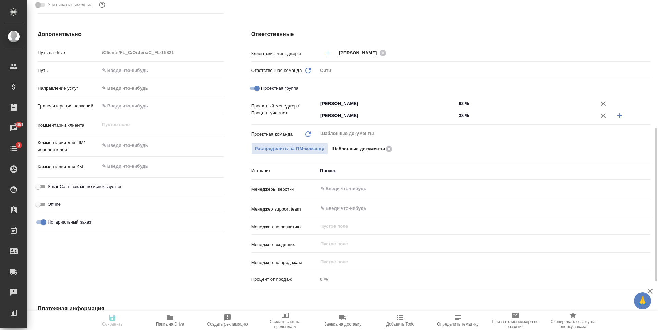
type textarea "x"
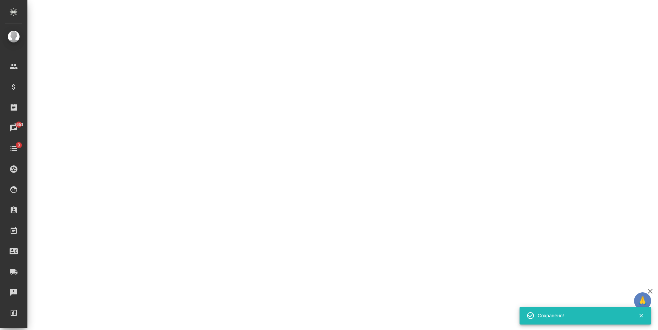
select select "RU"
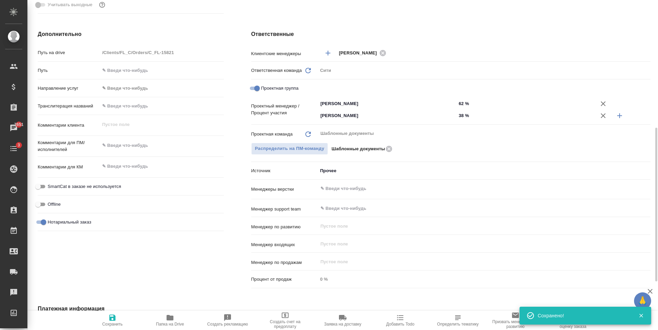
type textarea "x"
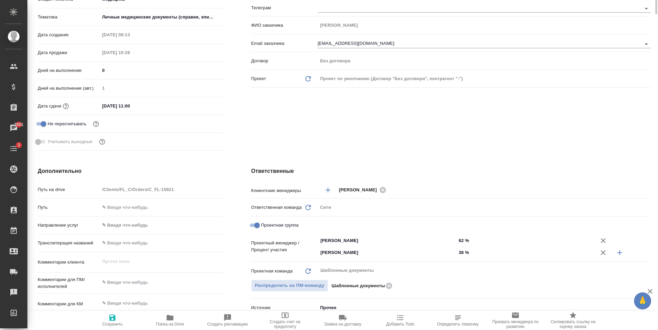
scroll to position [0, 0]
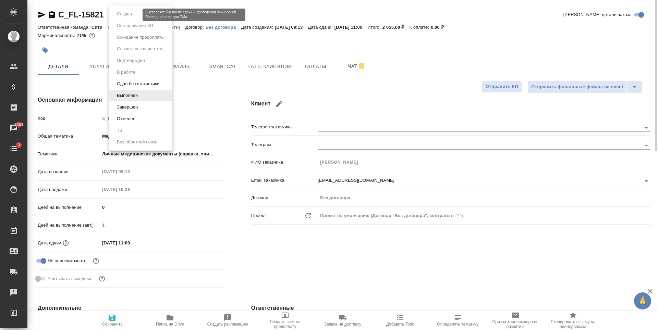
click at [137, 14] on body "🙏 .cls-1 fill:#fff; AWATERA Zaytseva Svetlana Клиенты Спецификации Заказы 7651 …" at bounding box center [329, 165] width 658 height 330
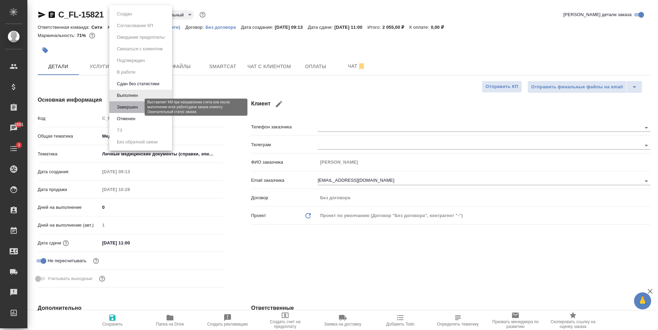
click at [139, 109] on button "Завершен" at bounding box center [127, 107] width 25 height 8
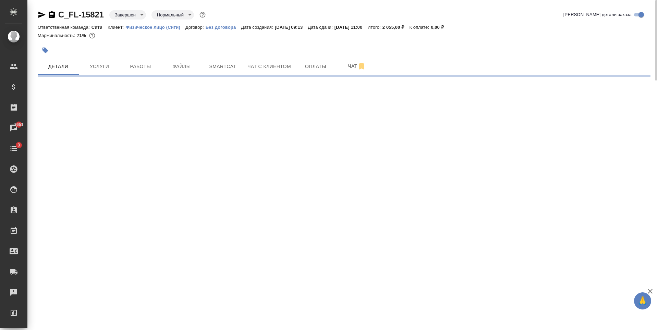
select select "RU"
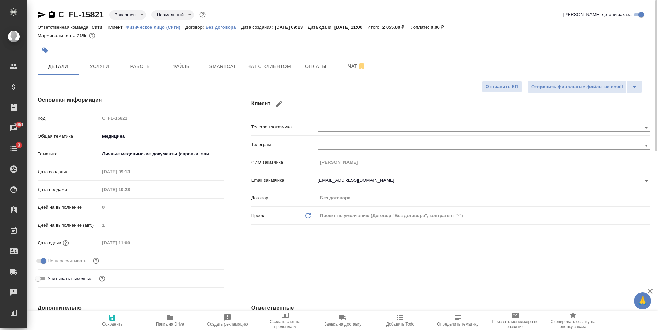
type textarea "x"
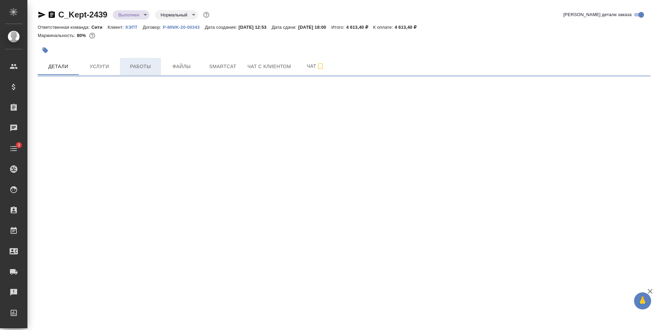
select select "RU"
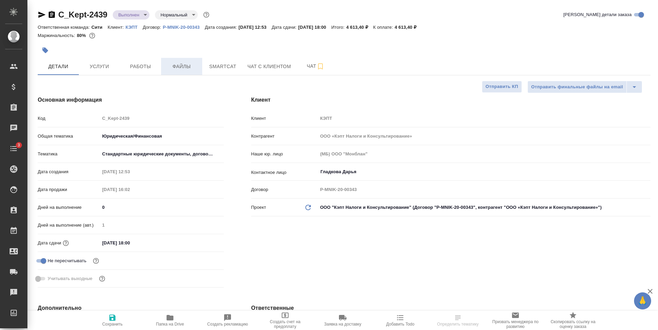
type textarea "x"
click at [184, 72] on button "Файлы" at bounding box center [181, 66] width 41 height 17
type textarea "x"
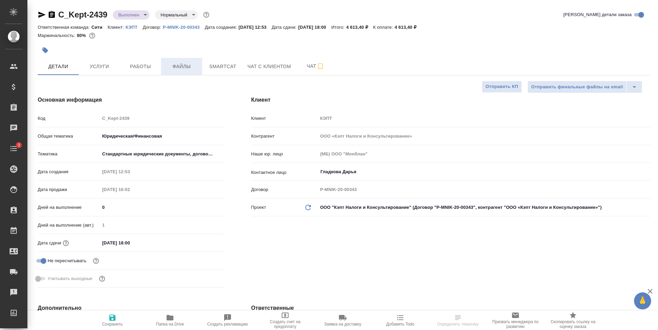
type textarea "x"
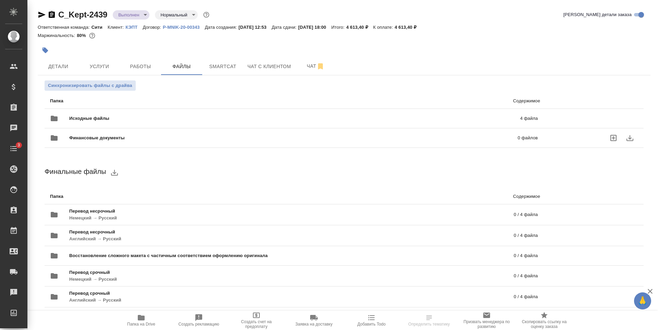
click at [549, 124] on div at bounding box center [594, 138] width 100 height 30
click at [546, 117] on div at bounding box center [594, 119] width 100 height 14
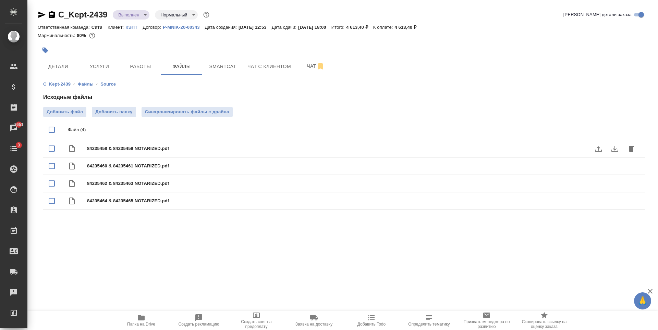
click at [615, 149] on icon "download" at bounding box center [614, 149] width 7 height 6
click at [132, 61] on button "Работы" at bounding box center [140, 66] width 41 height 17
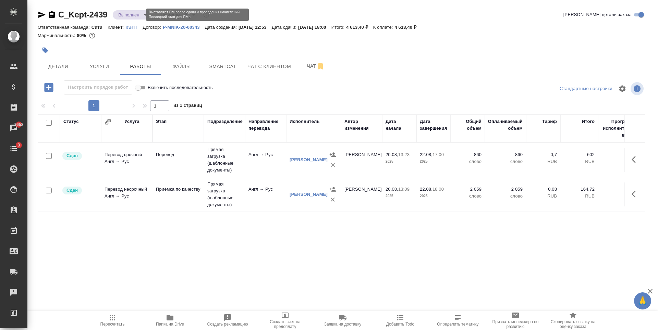
click at [132, 13] on body "🙏 .cls-1 fill:#fff; AWATERA [PERSON_NAME] Спецификации Заказы 7652 Чаты 3 Todo …" at bounding box center [329, 165] width 658 height 330
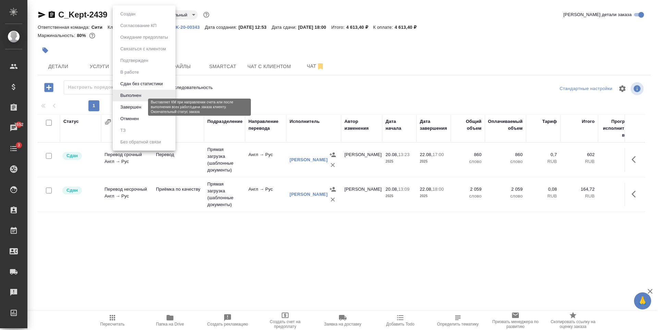
click at [136, 107] on button "Завершен" at bounding box center [130, 107] width 25 height 8
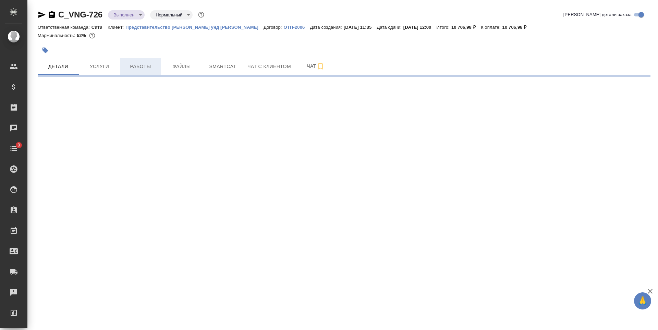
select select "RU"
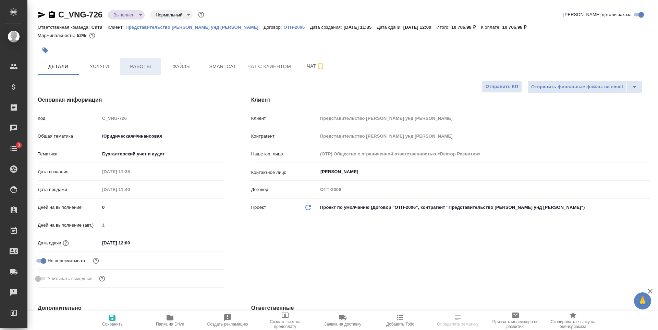
click at [135, 65] on span "Работы" at bounding box center [140, 66] width 33 height 9
type textarea "x"
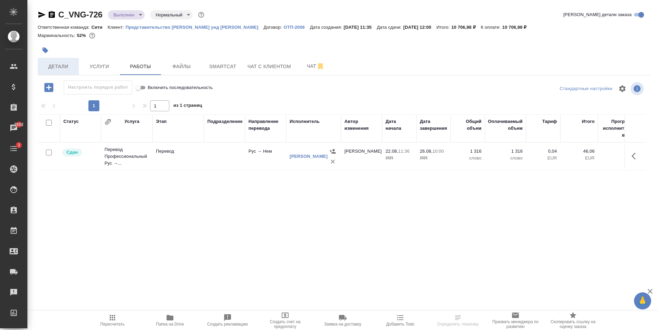
click at [55, 63] on span "Детали" at bounding box center [58, 66] width 33 height 9
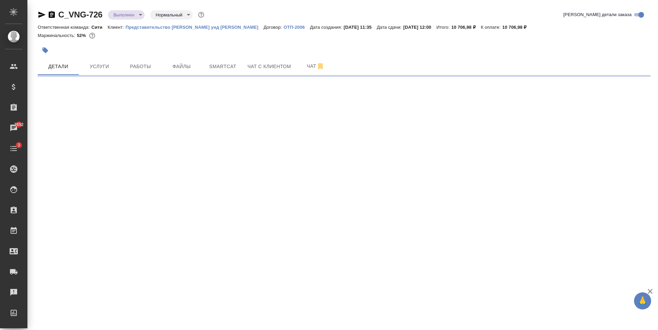
select select "RU"
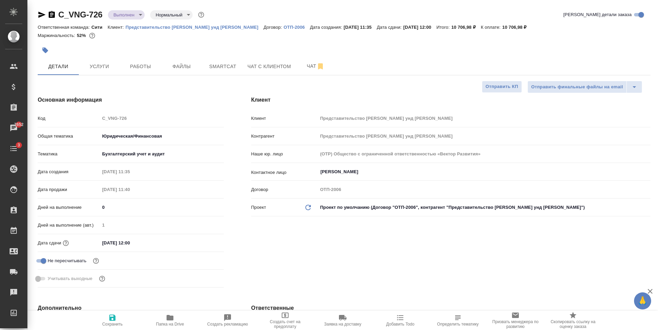
type textarea "x"
click at [135, 15] on body "🙏 .cls-1 fill:#fff; AWATERA [PERSON_NAME] Спецификации Заказы 7652 Чаты 3 Todo …" at bounding box center [329, 165] width 658 height 330
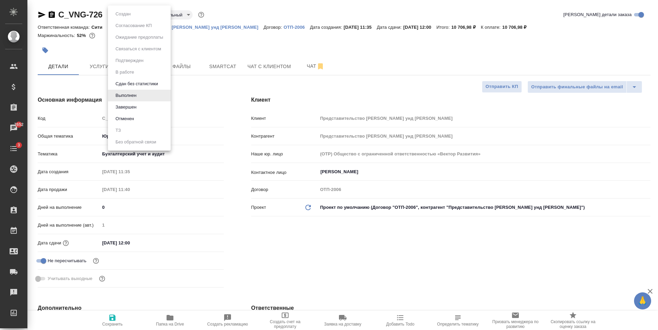
click at [146, 109] on li "Завершен" at bounding box center [139, 107] width 63 height 12
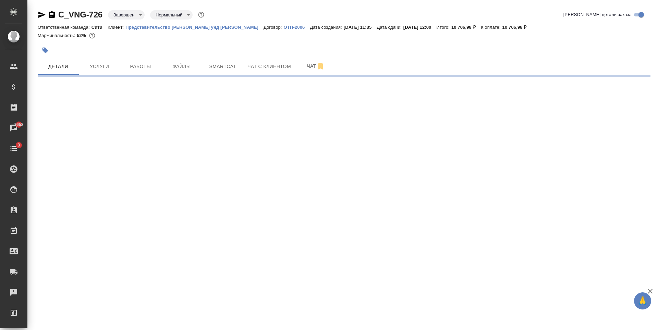
select select "RU"
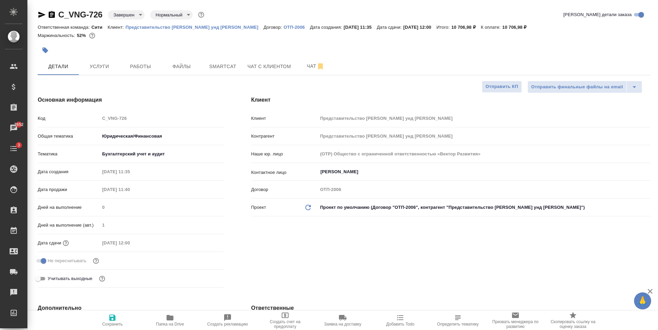
type textarea "x"
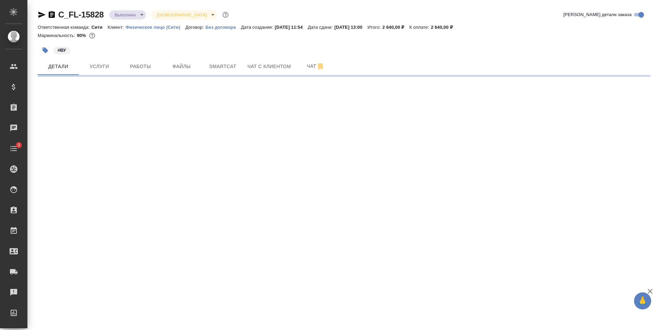
click at [46, 51] on icon "button" at bounding box center [45, 51] width 6 height 6
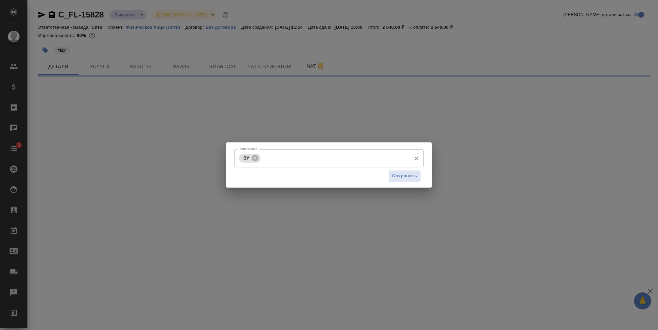
click at [282, 158] on input "Тэги заказа" at bounding box center [334, 158] width 145 height 12
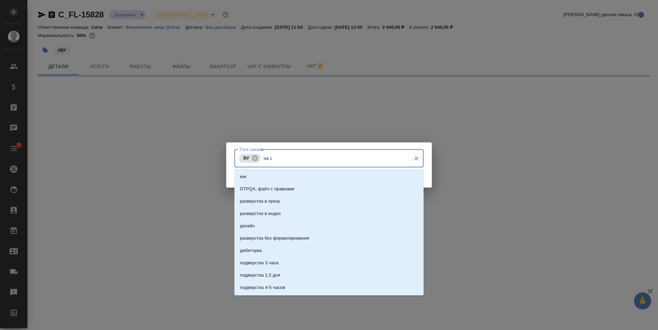
type input "на со"
select select "RU"
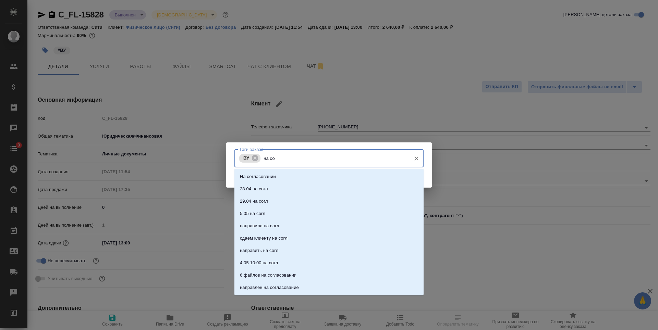
type textarea "x"
click at [281, 177] on li "На согласовании" at bounding box center [328, 177] width 189 height 12
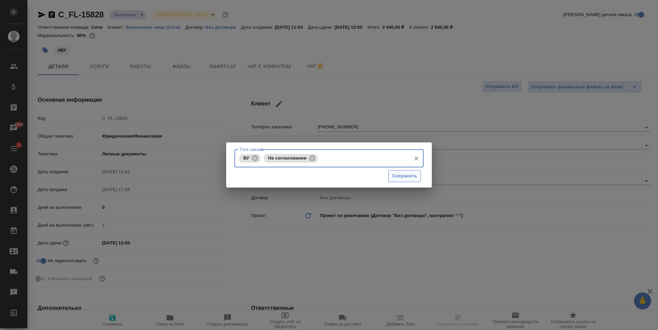
click at [403, 180] on span "Сохранить" at bounding box center [404, 176] width 25 height 8
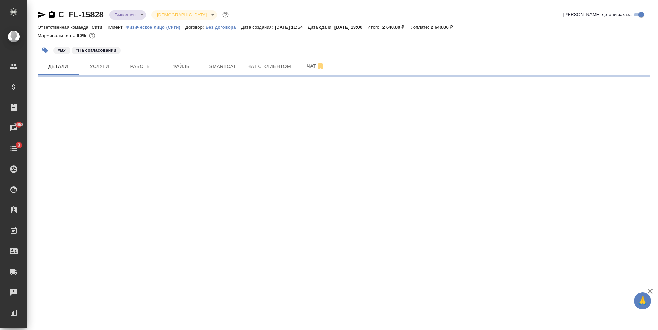
select select "RU"
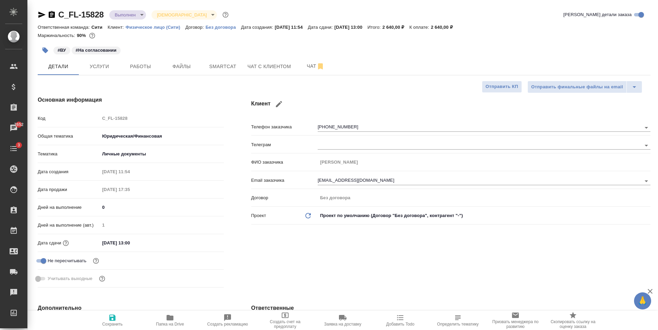
type textarea "x"
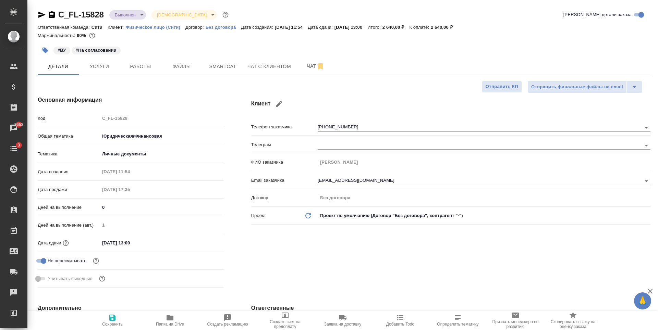
type textarea "x"
